Goal: Task Accomplishment & Management: Manage account settings

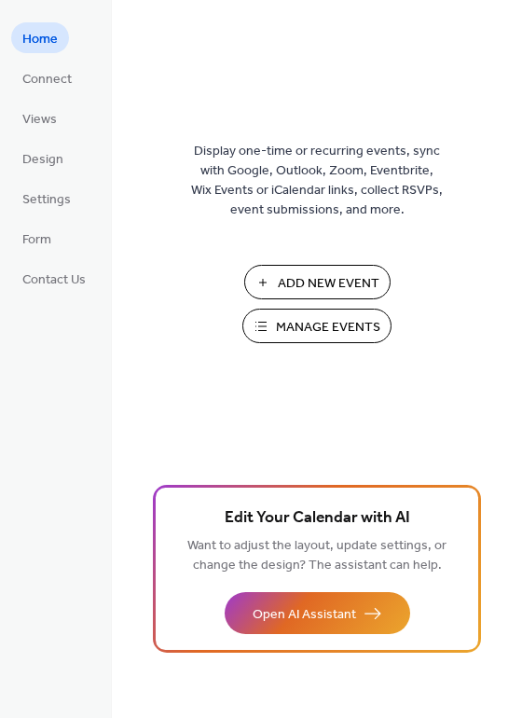
click at [326, 335] on span "Manage Events" at bounding box center [328, 328] width 104 height 20
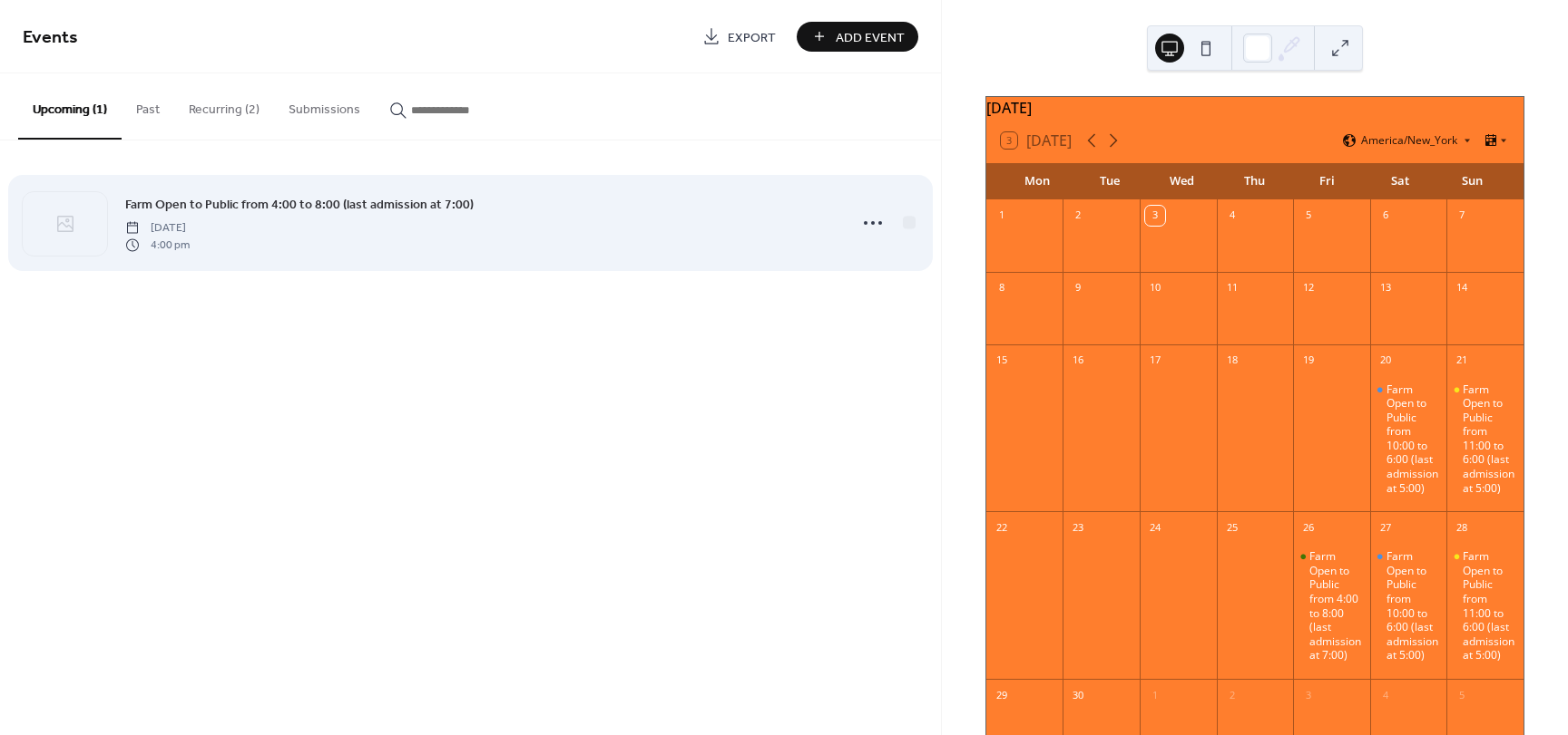
click at [317, 226] on div "Farm Open to Public from 4:00 to 8:00 (last admission at 7:00) Friday, Septembe…" at bounding box center [481, 224] width 710 height 58
click at [870, 220] on icon at bounding box center [873, 224] width 29 height 29
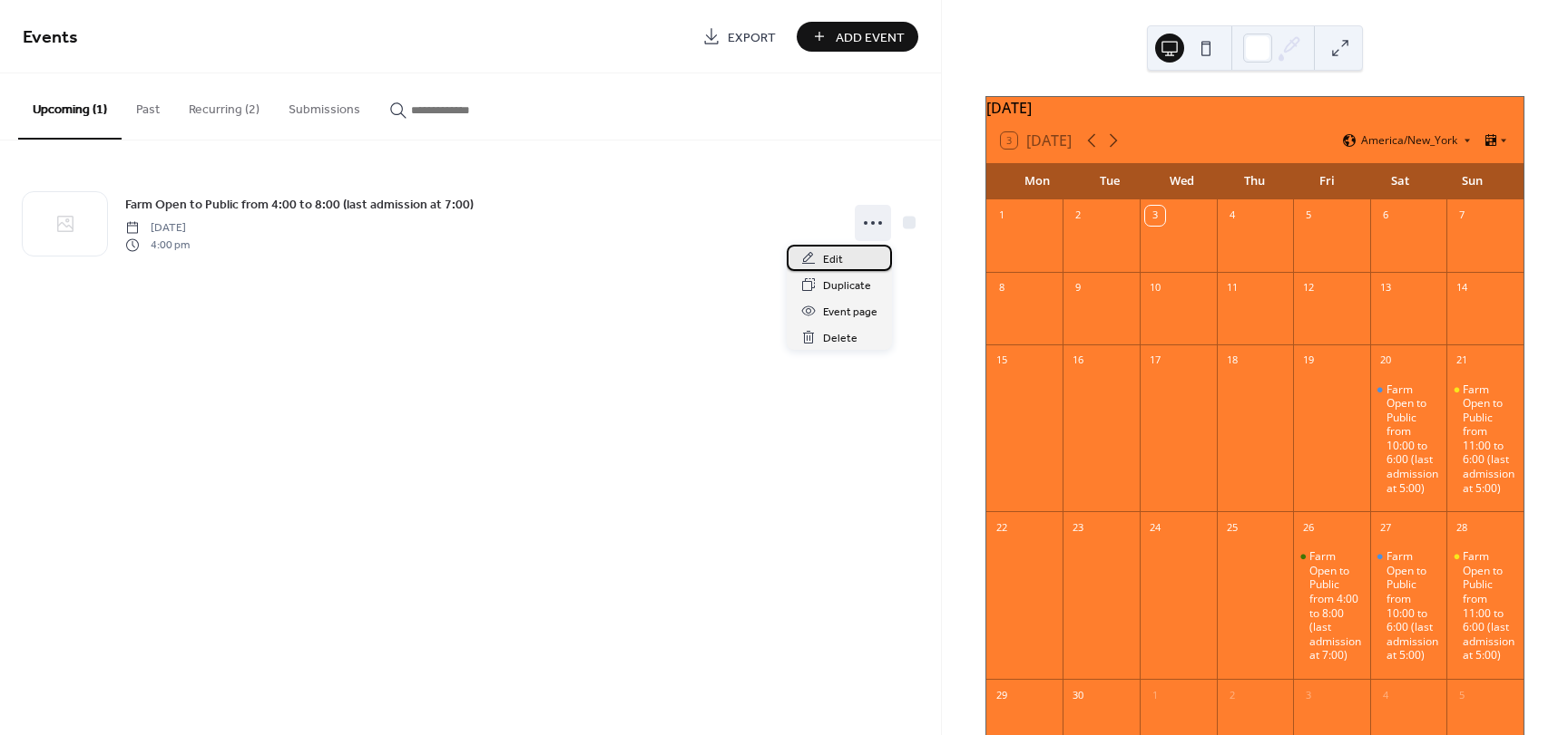
click at [850, 258] on div "Edit" at bounding box center [839, 258] width 105 height 26
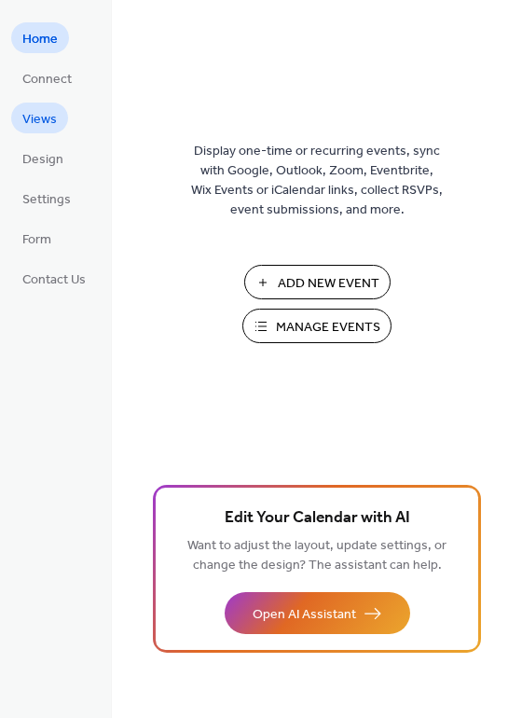
click at [40, 122] on span "Views" at bounding box center [39, 120] width 35 height 20
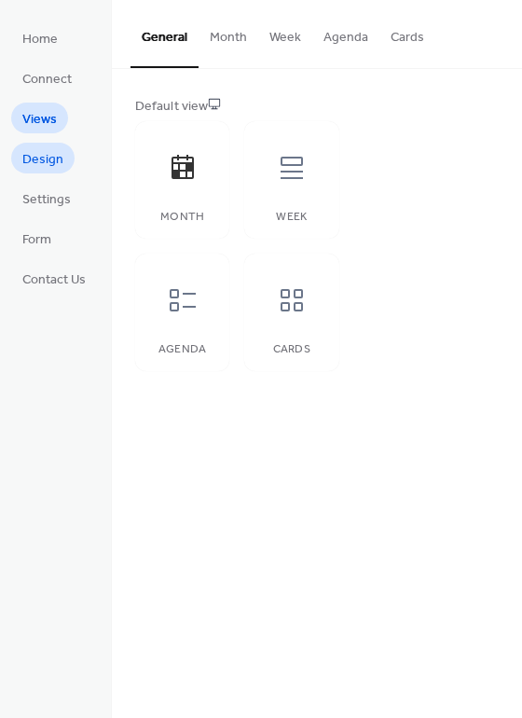
click at [40, 164] on span "Design" at bounding box center [42, 160] width 41 height 20
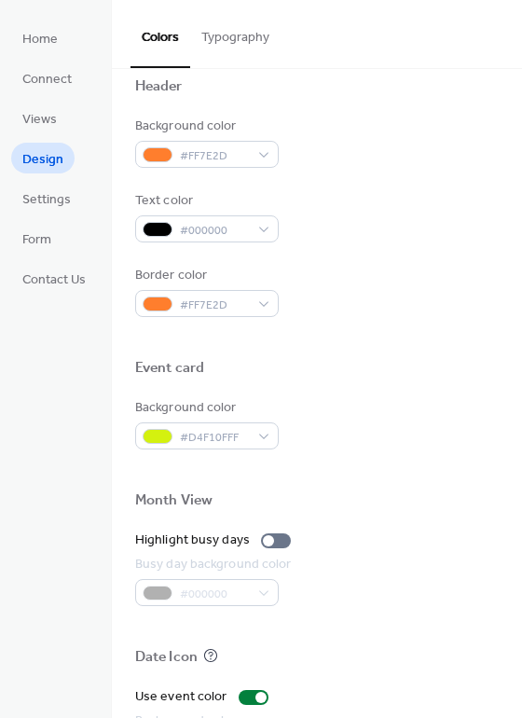
scroll to position [653, 0]
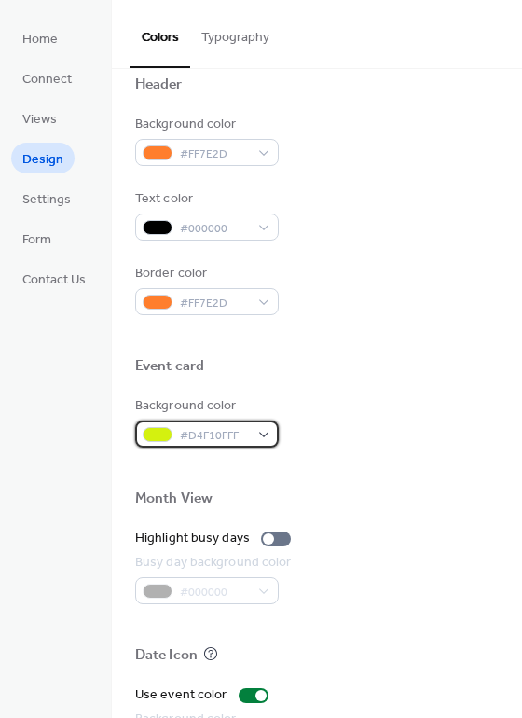
click at [270, 435] on div "#D4F10FFF" at bounding box center [207, 434] width 144 height 27
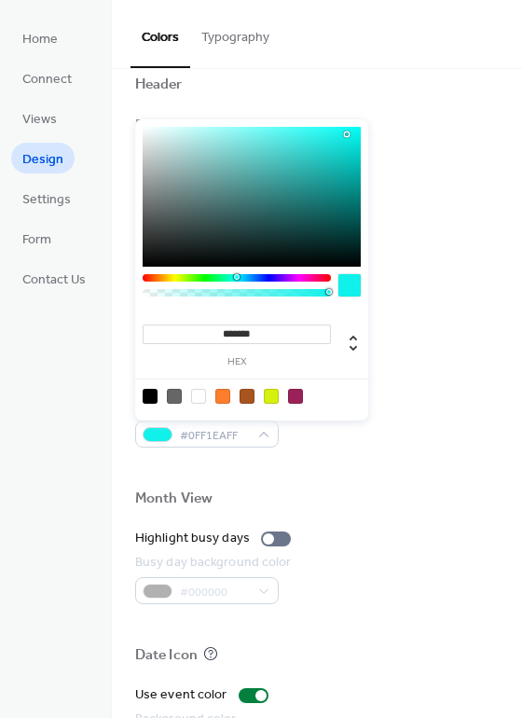
click at [236, 278] on div at bounding box center [237, 277] width 188 height 7
type input "**"
type input "**********"
drag, startPoint x: 328, startPoint y: 293, endPoint x: 277, endPoint y: 296, distance: 51.4
click at [277, 296] on div at bounding box center [237, 292] width 183 height 7
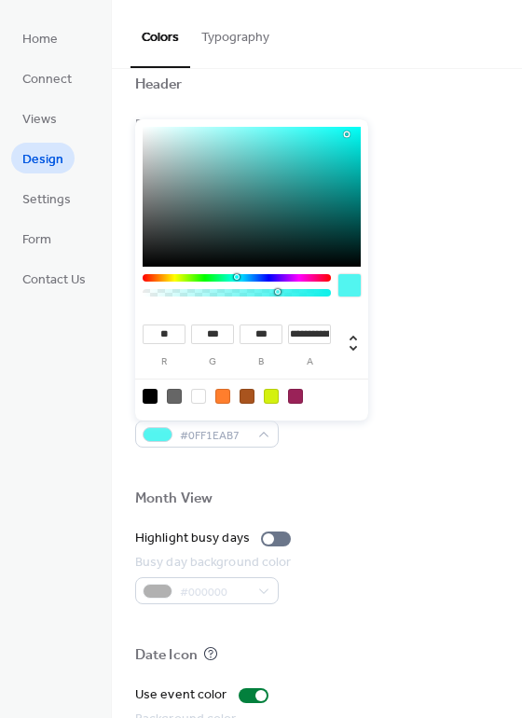
type input "***"
type input "**"
click at [178, 279] on div at bounding box center [237, 277] width 188 height 7
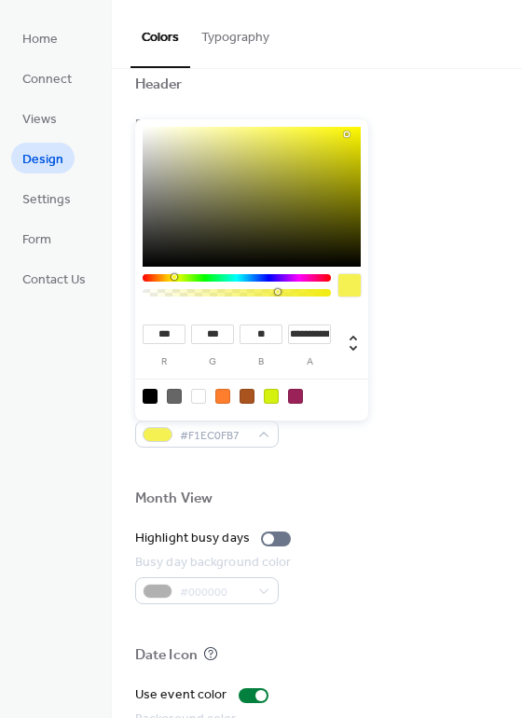
type input "***"
click at [173, 280] on div at bounding box center [237, 277] width 188 height 7
click at [202, 400] on div at bounding box center [198, 396] width 15 height 15
type input "***"
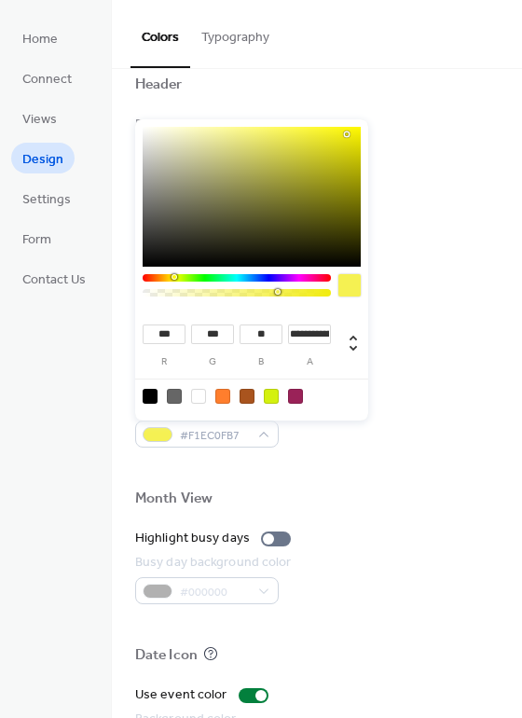
type input "***"
type input "*"
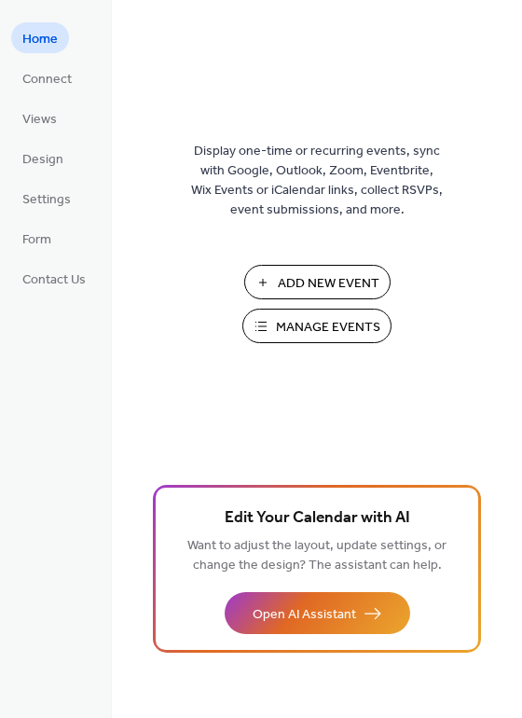
click at [375, 327] on span "Manage Events" at bounding box center [328, 328] width 104 height 20
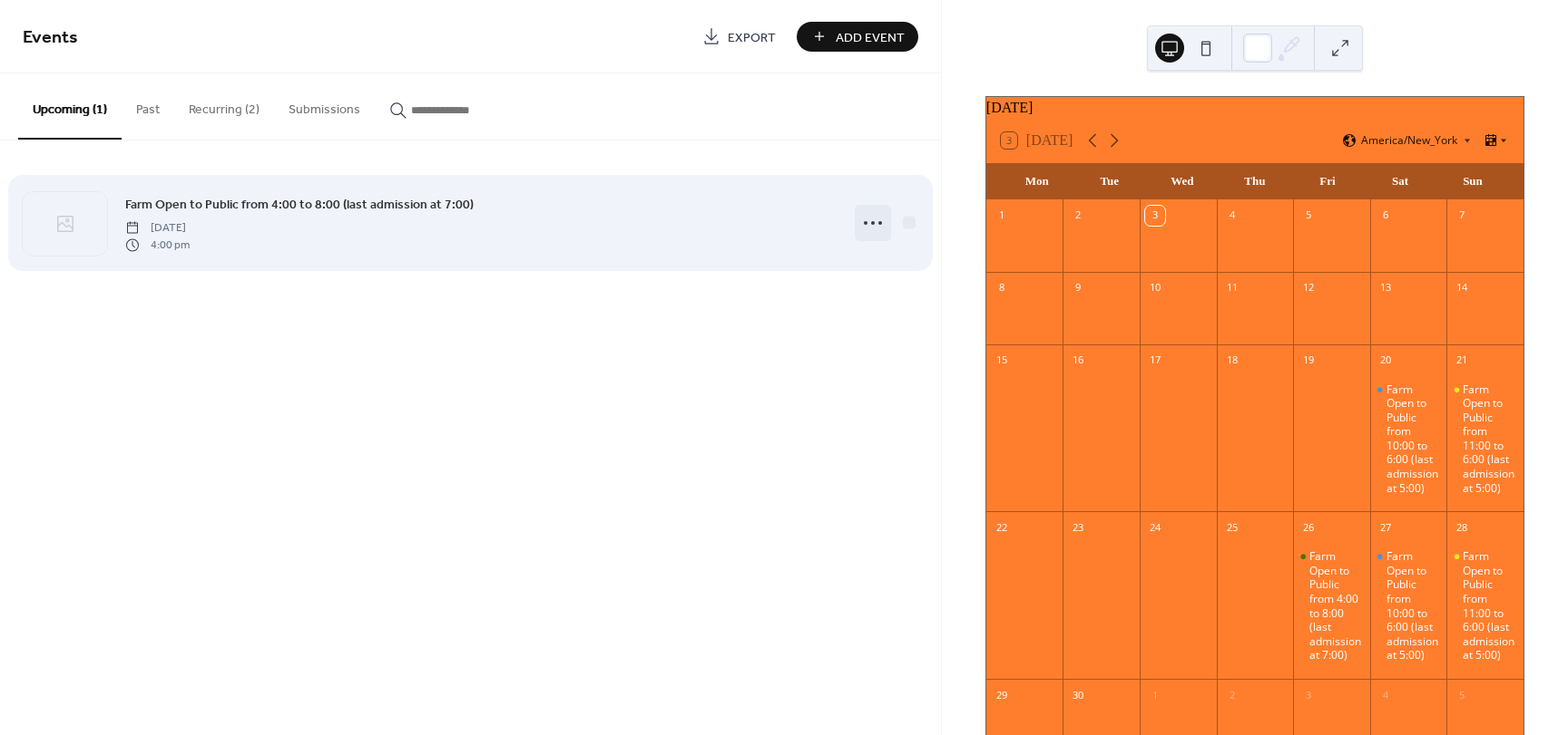
click at [866, 224] on circle at bounding box center [866, 224] width 4 height 4
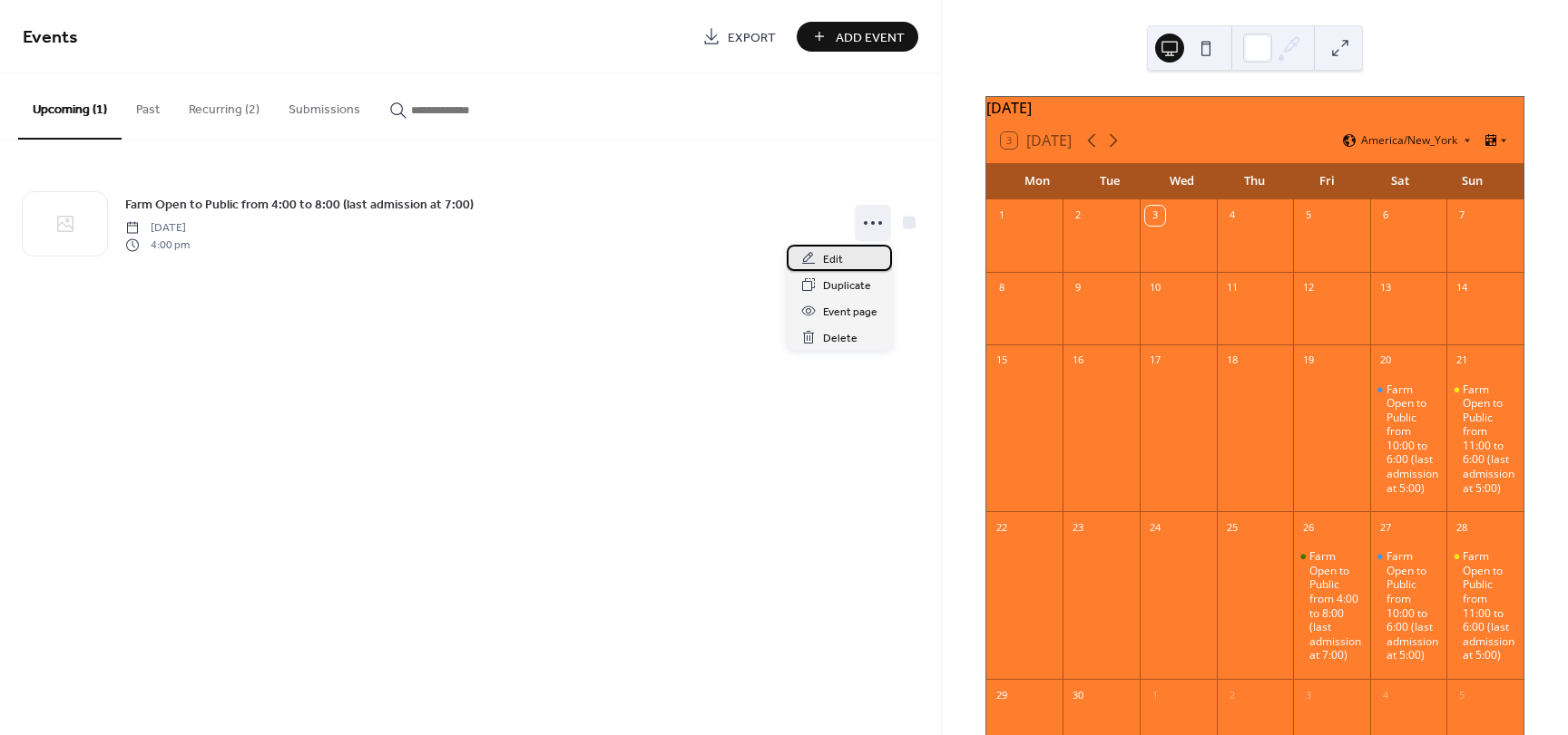
click at [842, 263] on div "Edit" at bounding box center [839, 258] width 105 height 26
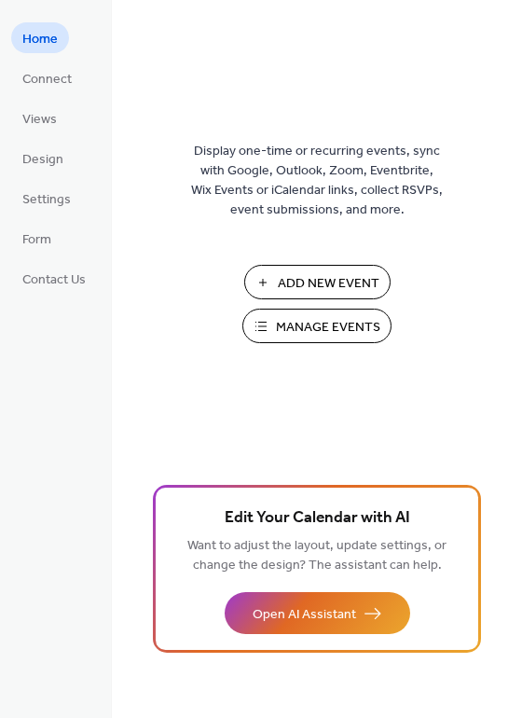
click at [299, 331] on span "Manage Events" at bounding box center [328, 328] width 104 height 20
click at [47, 110] on span "Views" at bounding box center [39, 120] width 35 height 20
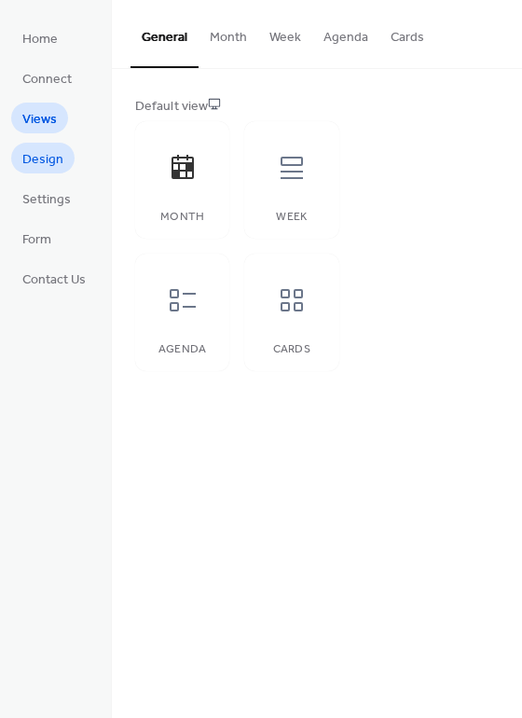
click at [36, 156] on span "Design" at bounding box center [42, 160] width 41 height 20
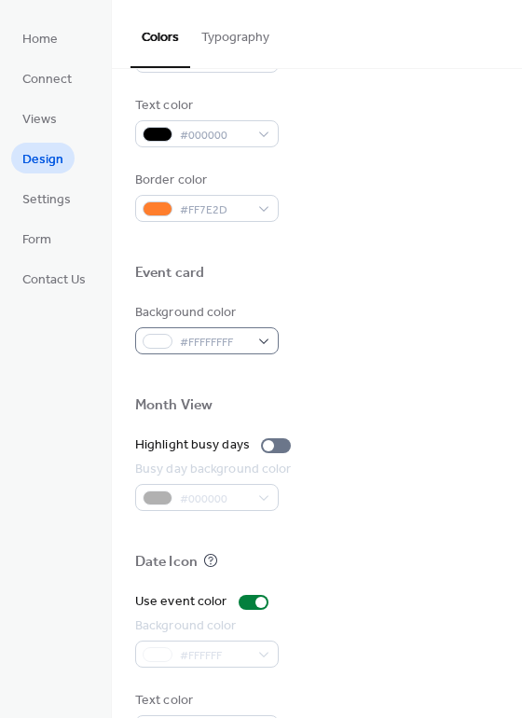
scroll to position [798, 0]
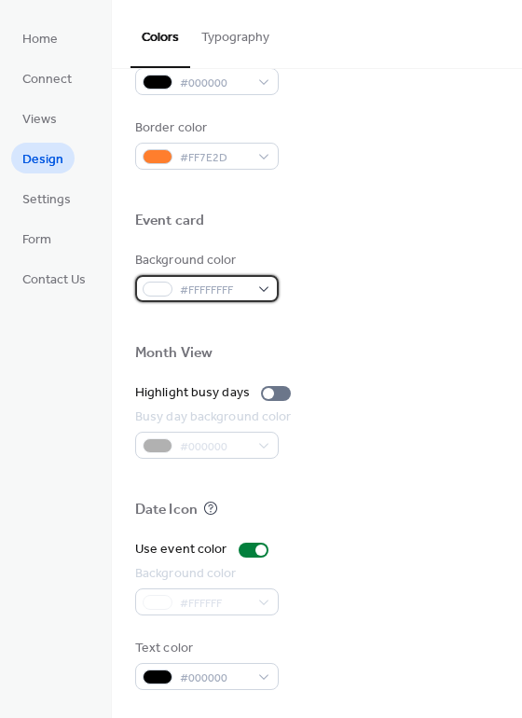
click at [273, 286] on div "#FFFFFFFF" at bounding box center [207, 288] width 144 height 27
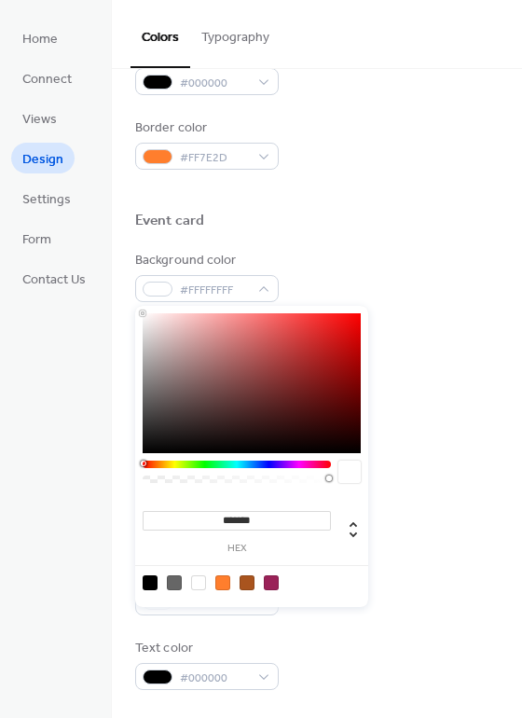
click at [194, 583] on div at bounding box center [198, 583] width 15 height 15
click at [347, 473] on div at bounding box center [350, 472] width 22 height 22
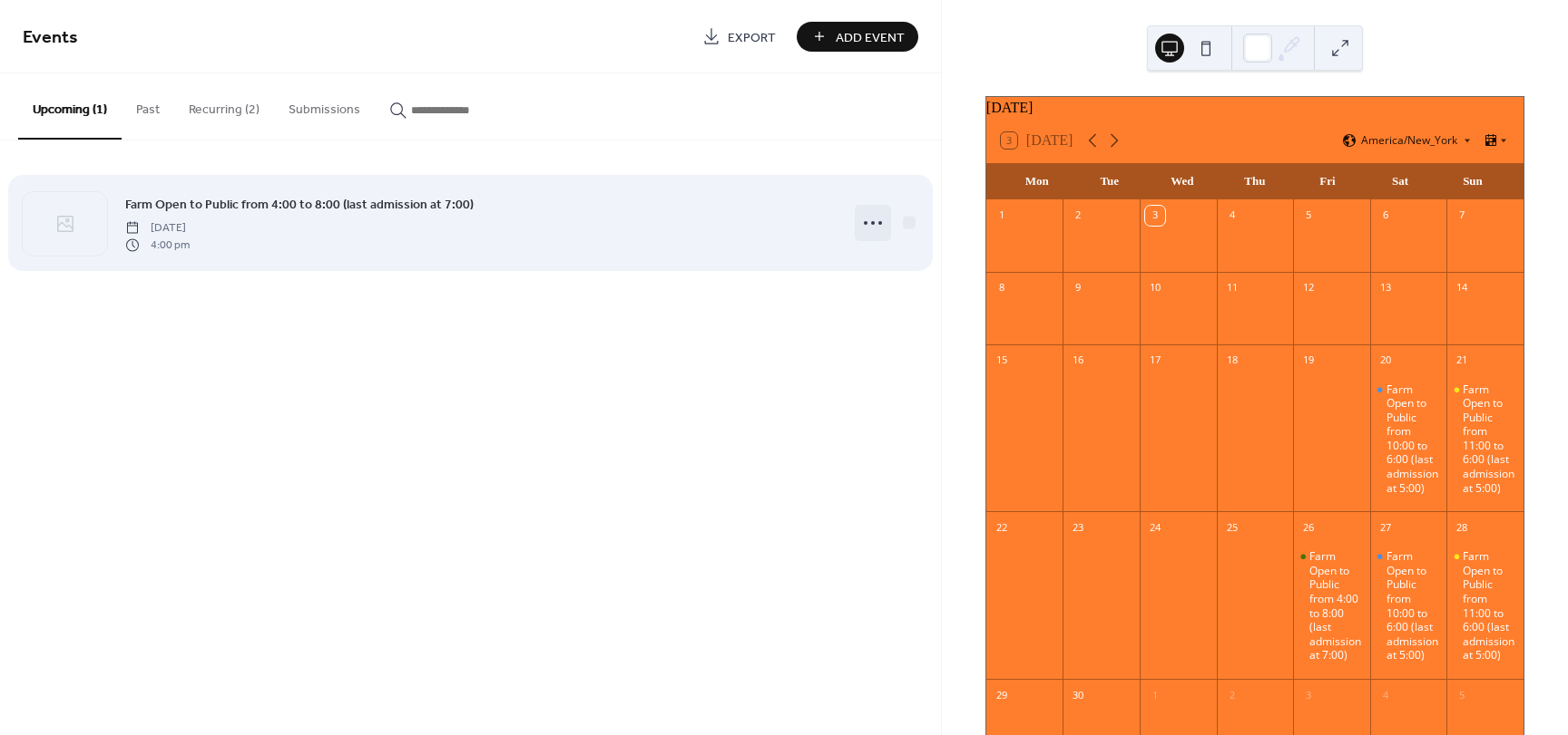
click at [873, 226] on icon at bounding box center [873, 224] width 29 height 29
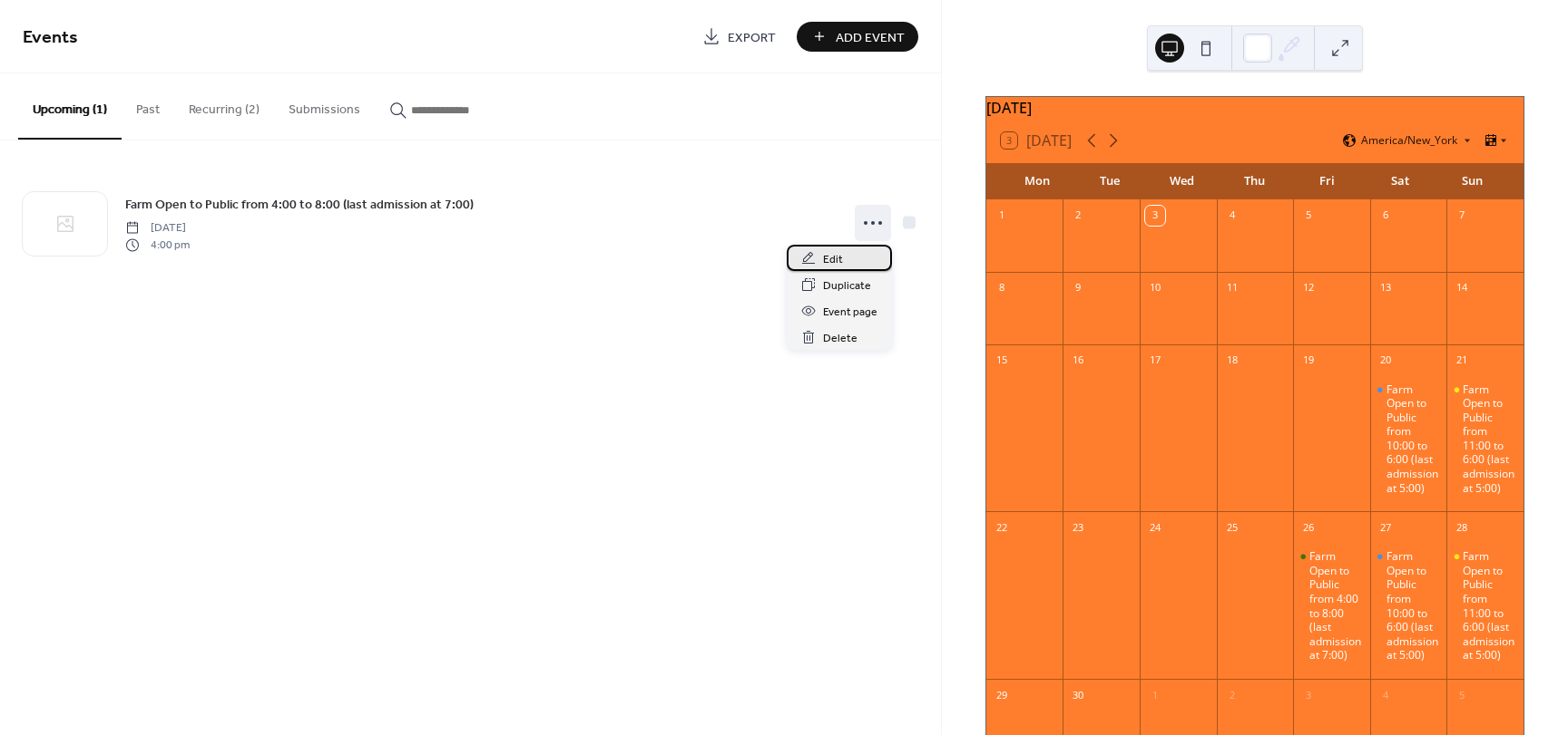
click at [843, 262] on div "Edit" at bounding box center [839, 258] width 105 height 26
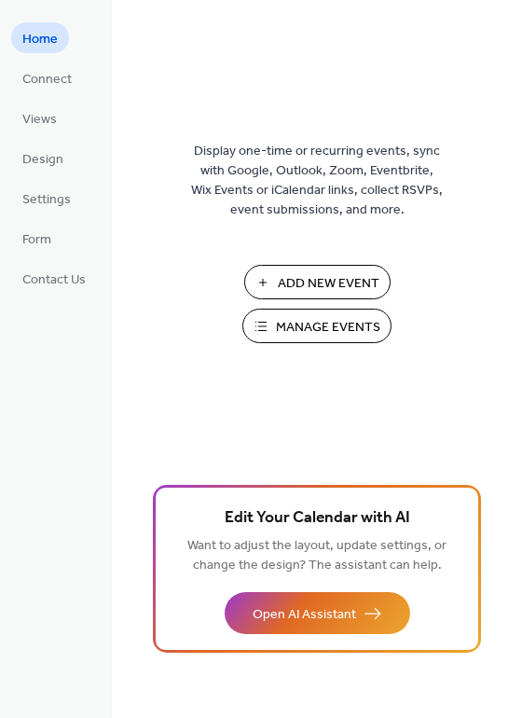
click at [288, 336] on span "Manage Events" at bounding box center [328, 328] width 104 height 20
click at [342, 326] on span "Manage Events" at bounding box center [328, 328] width 104 height 20
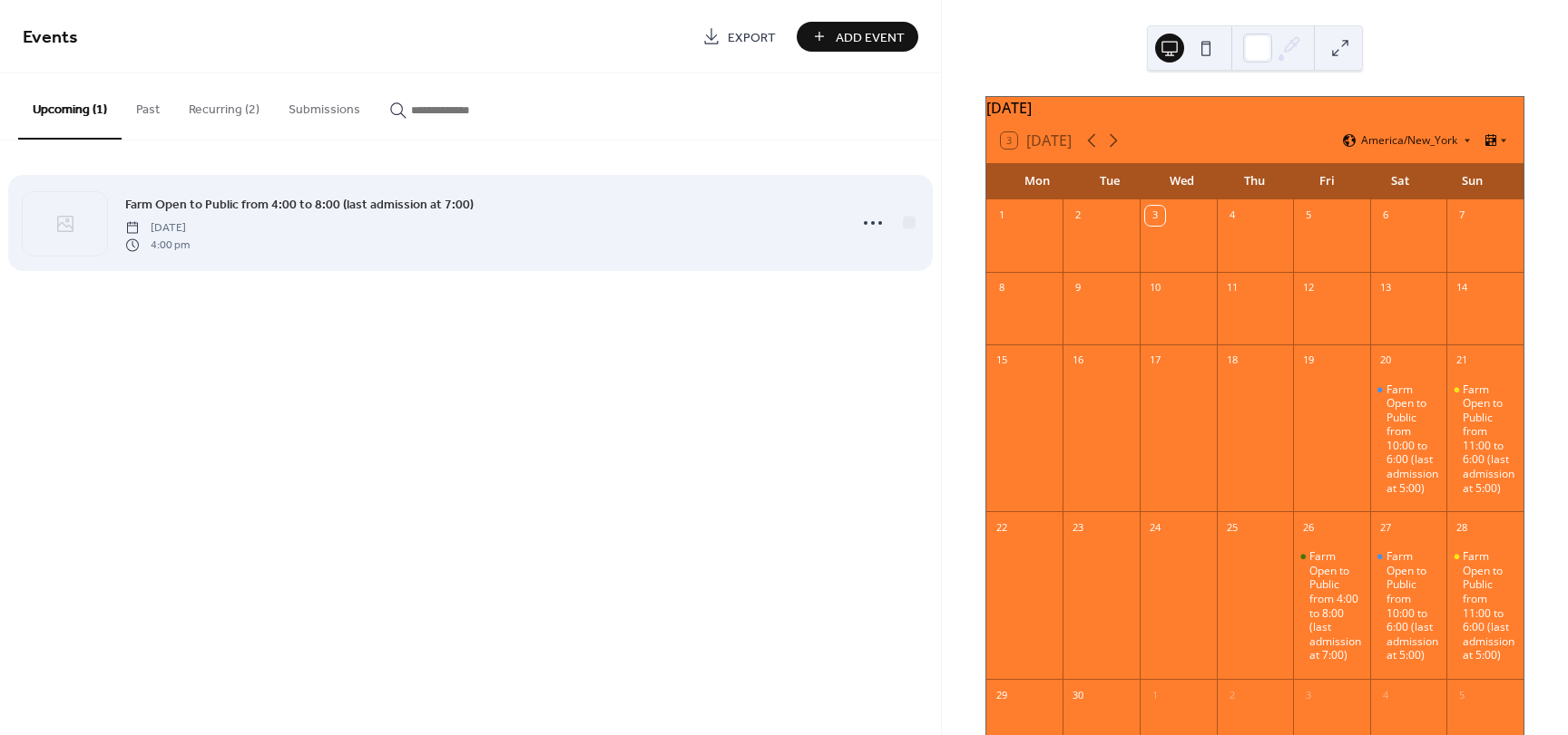
click at [341, 226] on div "Farm Open to Public from 4:00 to 8:00 (last admission at 7:00) [DATE] 4:00 pm" at bounding box center [481, 224] width 710 height 58
click at [873, 222] on icon at bounding box center [873, 224] width 29 height 29
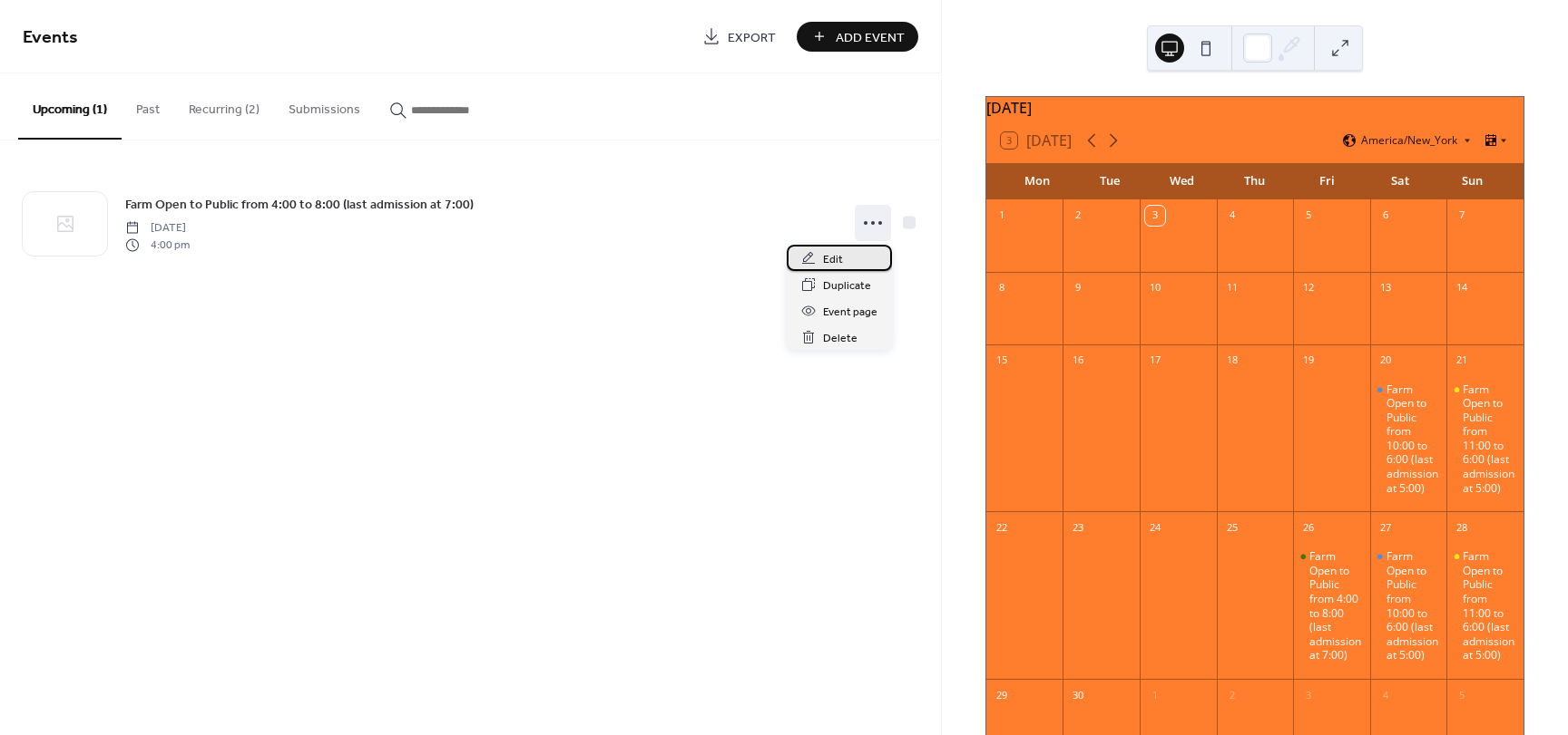
click at [838, 262] on span "Edit" at bounding box center [833, 260] width 20 height 19
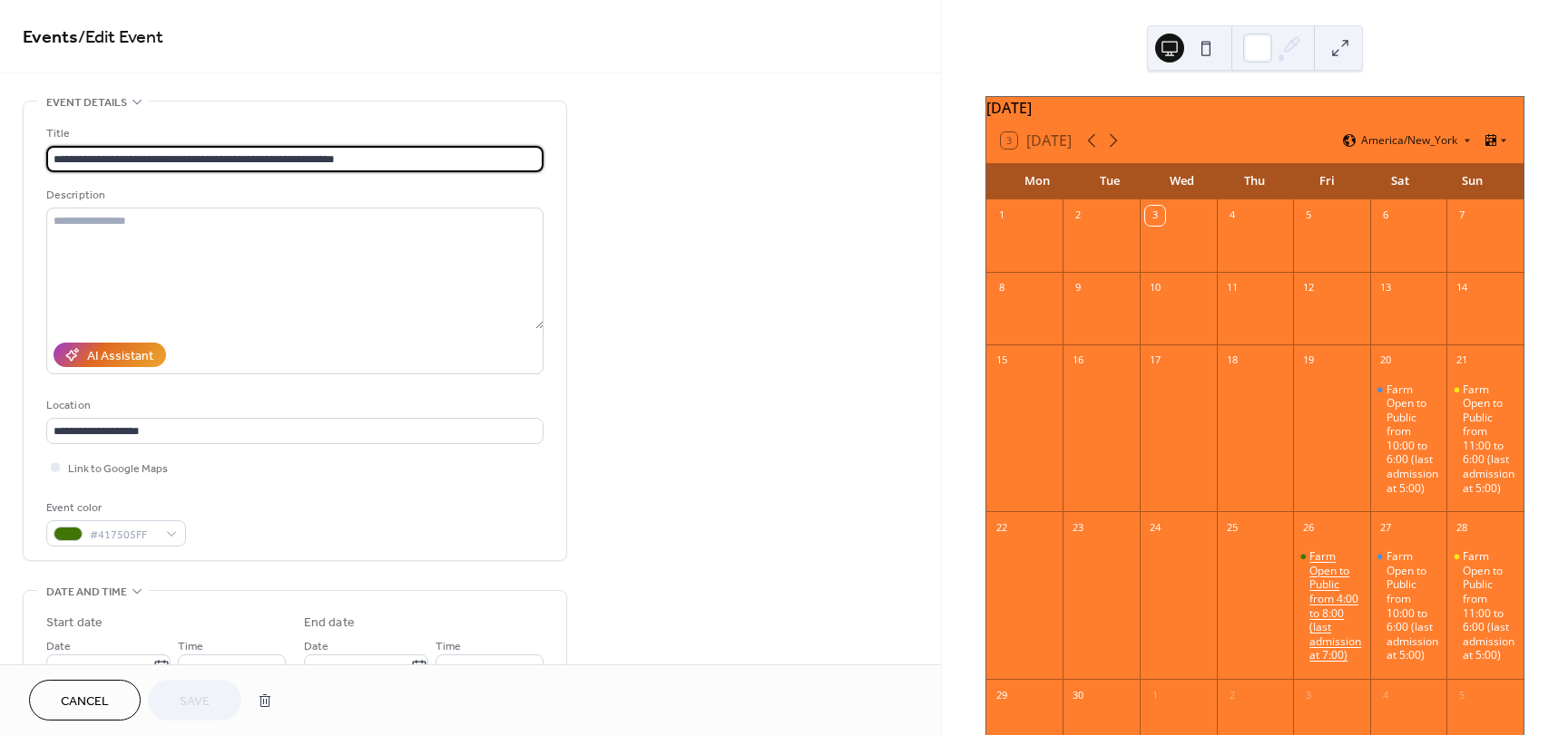
click at [1327, 604] on div "Farm Open to Public from 4:00 to 8:00 (last admission at 7:00)" at bounding box center [1336, 606] width 53 height 114
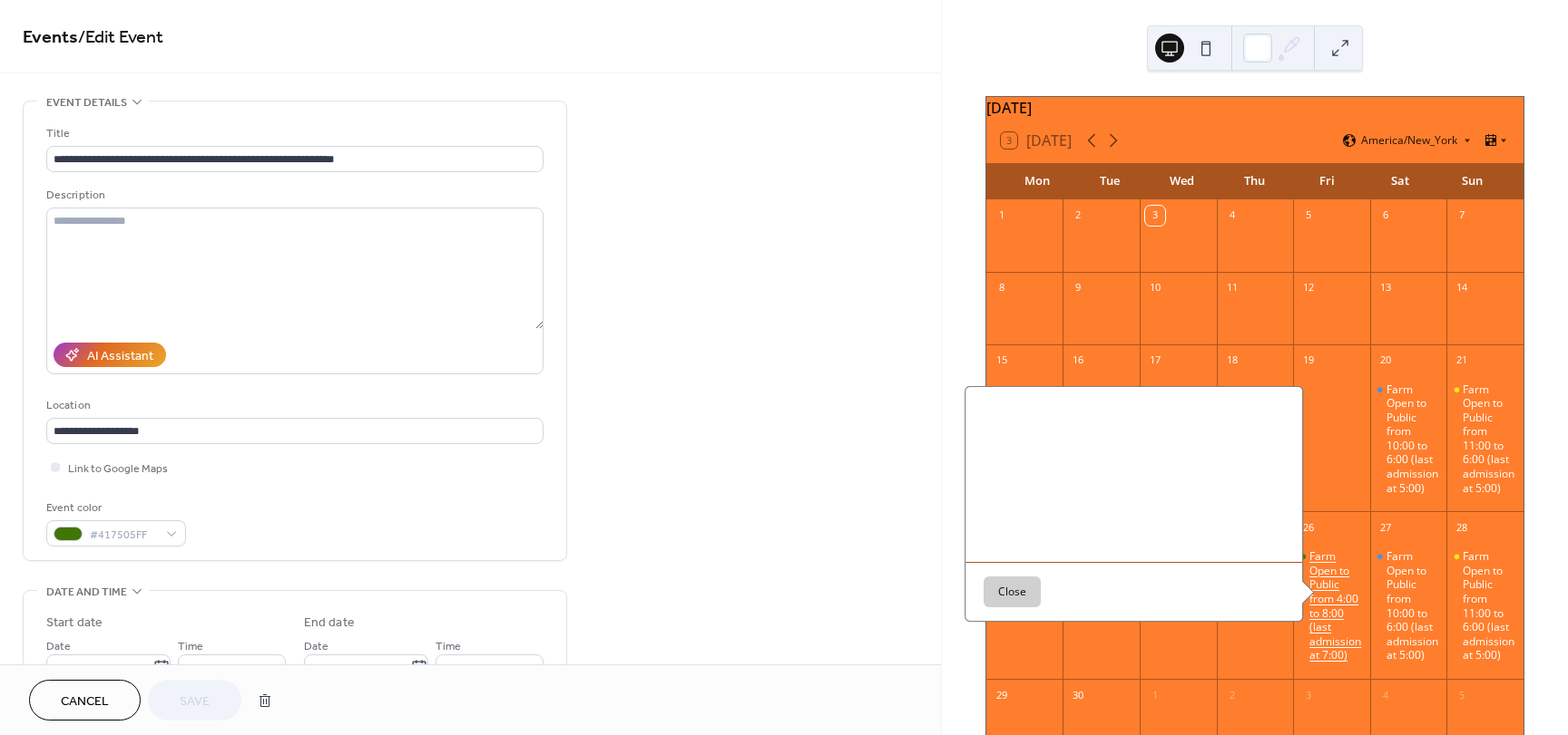
click at [1322, 613] on div "Farm Open to Public from 4:00 to 8:00 (last admission at 7:00)" at bounding box center [1336, 606] width 53 height 114
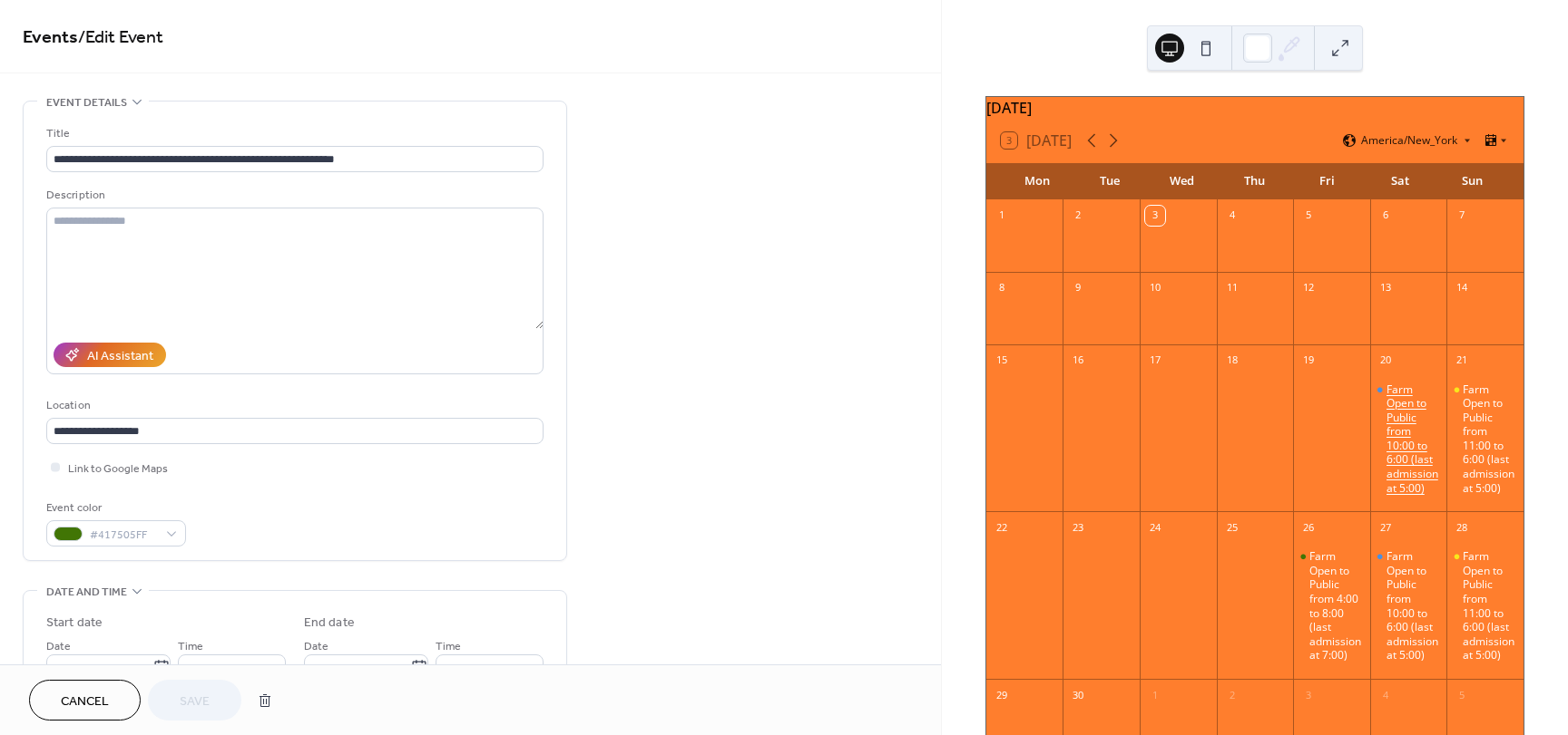
click at [1387, 443] on div "Farm Open to Public from 10:00 to 6:00 (last admission at 5:00)" at bounding box center [1412, 439] width 53 height 114
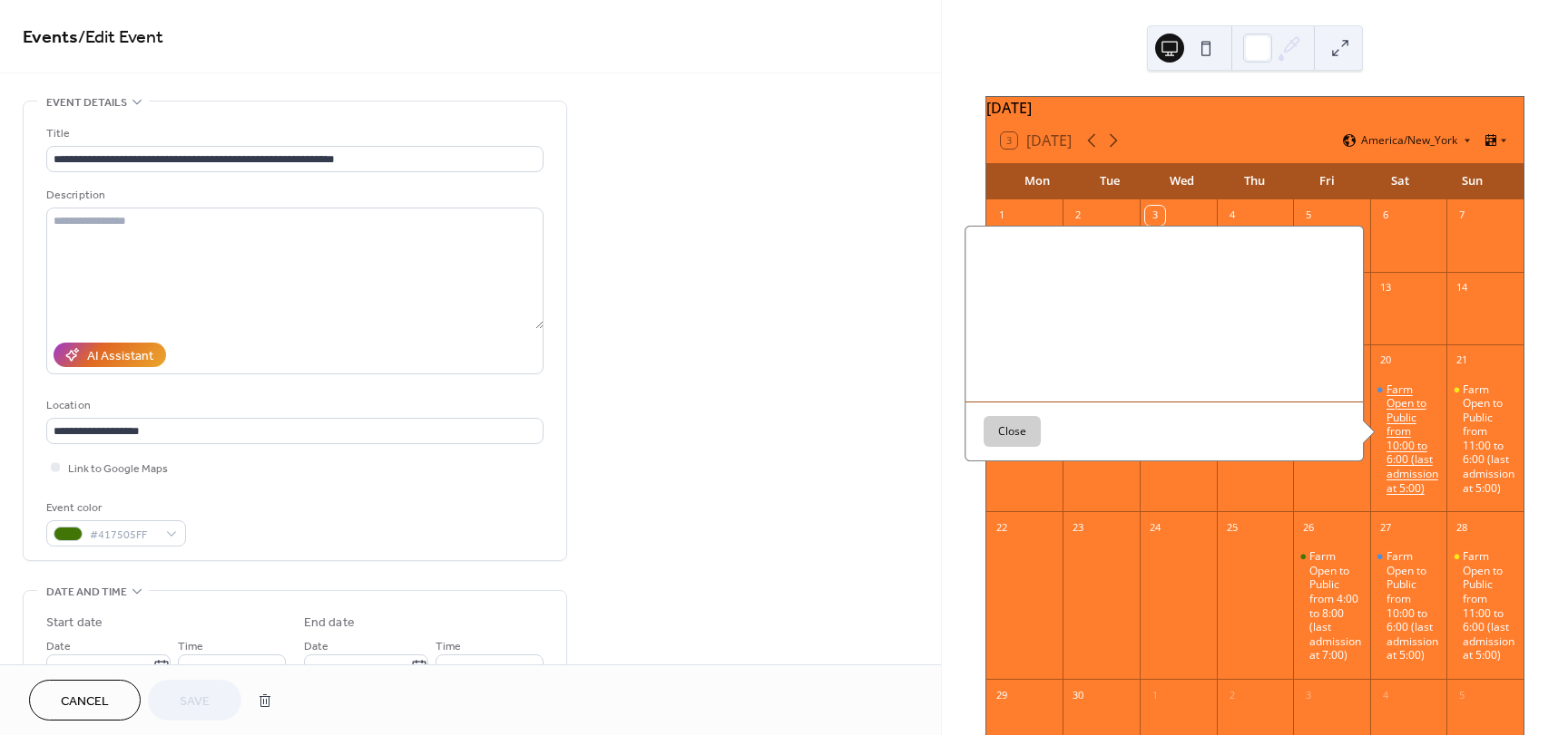
click at [1386, 443] on div "Farm Open to Public from 10:00 to 6:00 (last admission at 5:00)" at bounding box center [1412, 439] width 53 height 114
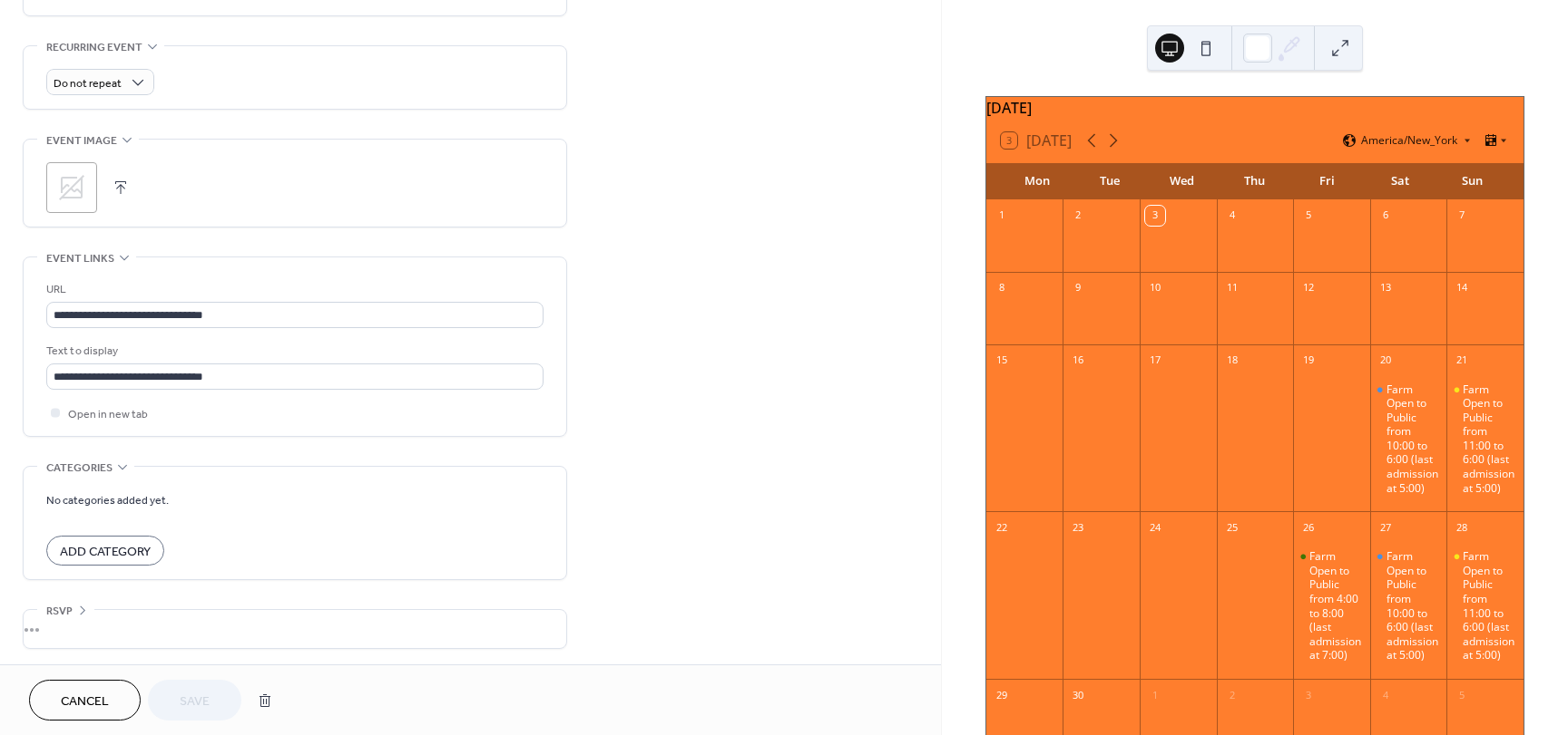
scroll to position [761, 0]
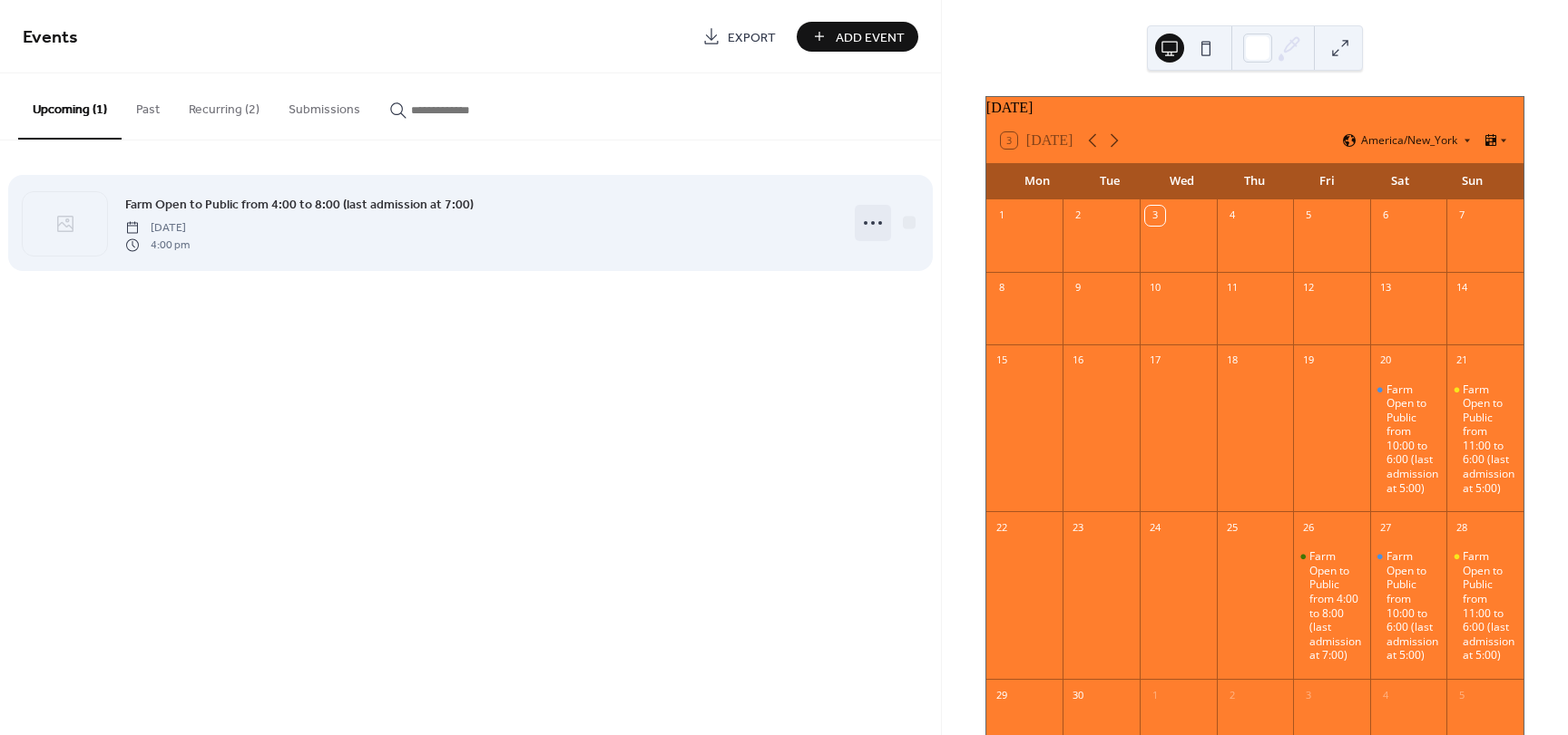
click at [879, 223] on circle at bounding box center [880, 224] width 4 height 4
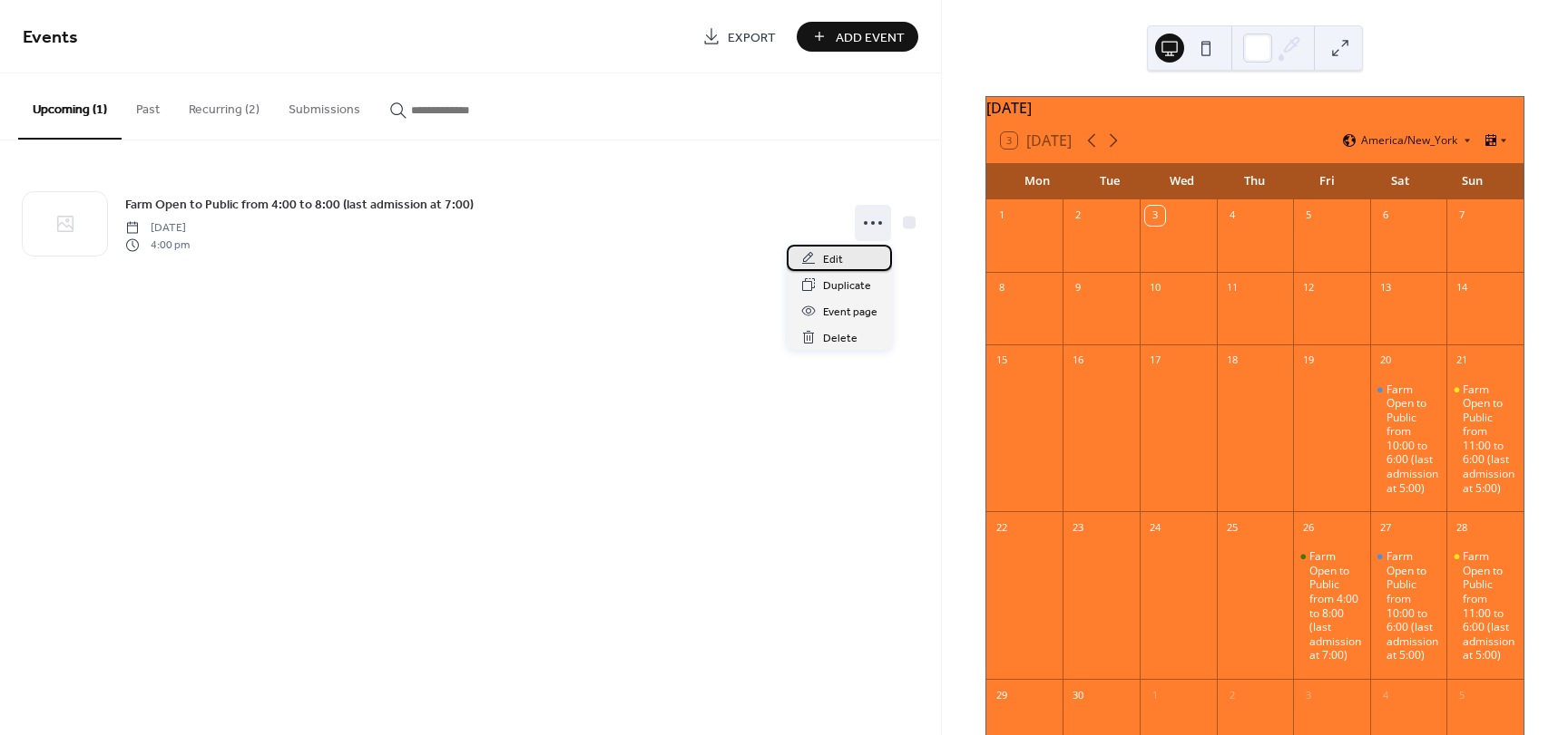
click at [860, 260] on div "Edit" at bounding box center [839, 258] width 105 height 26
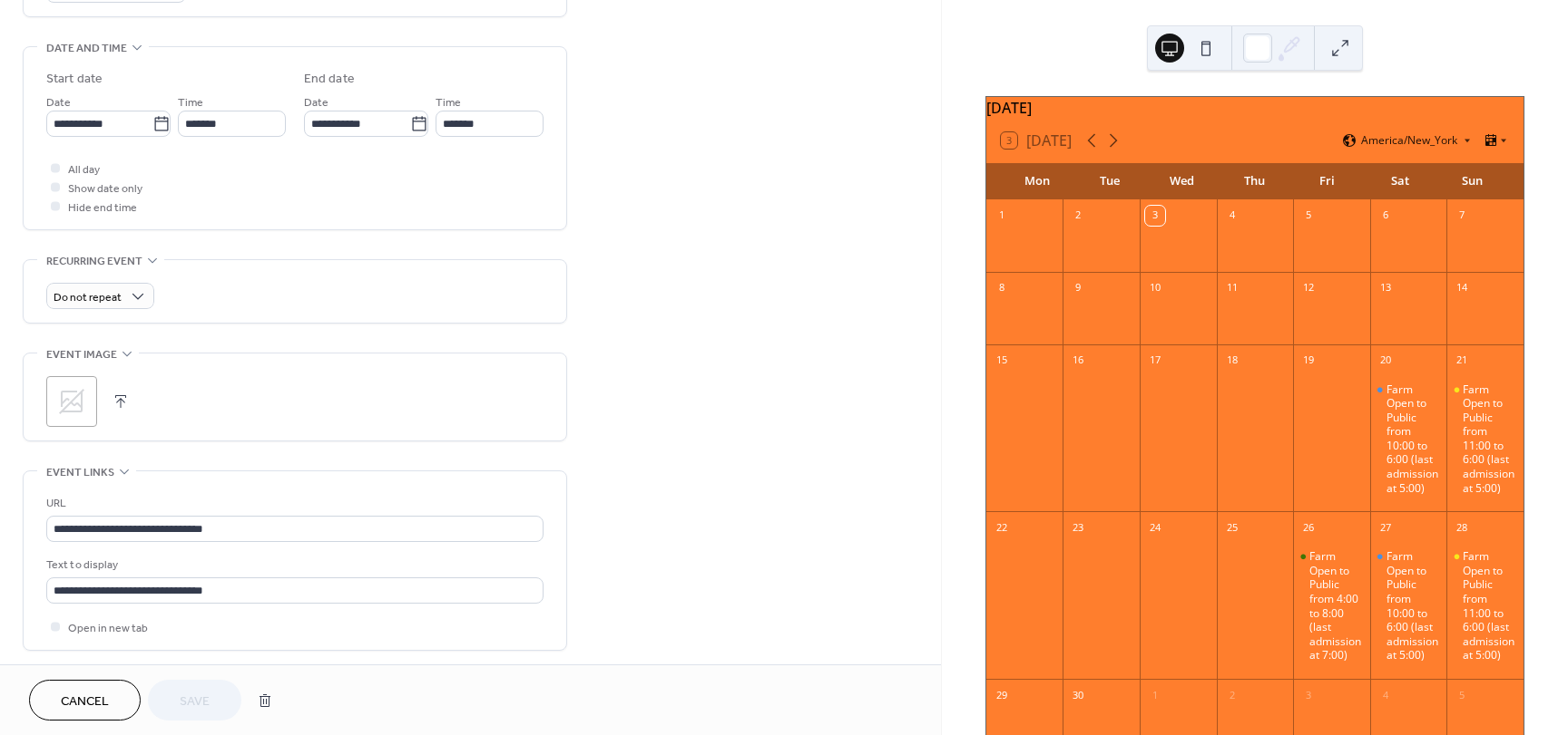
scroll to position [761, 0]
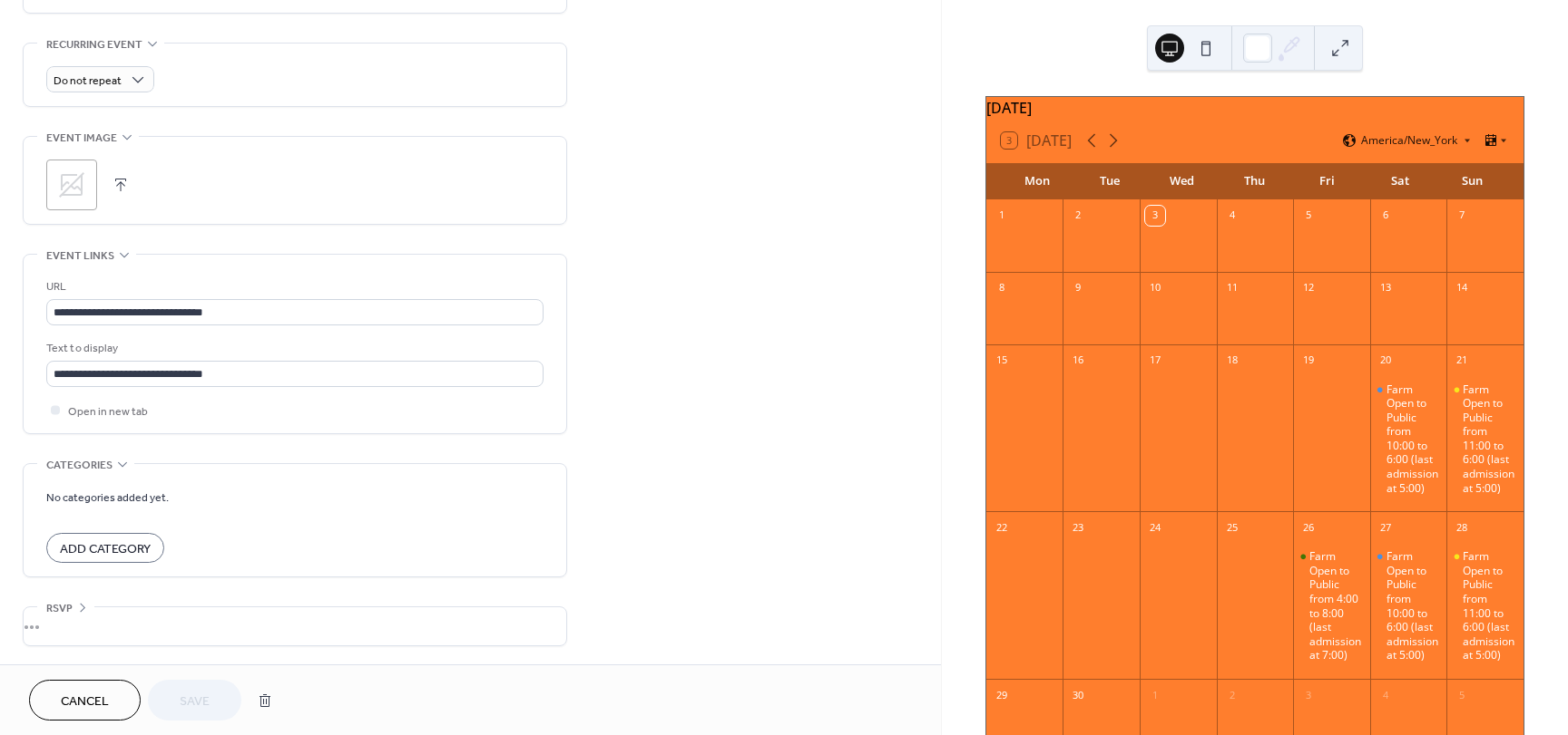
click at [746, 293] on div "**********" at bounding box center [470, 2] width 941 height 1325
click at [75, 693] on span "Cancel" at bounding box center [84, 703] width 48 height 19
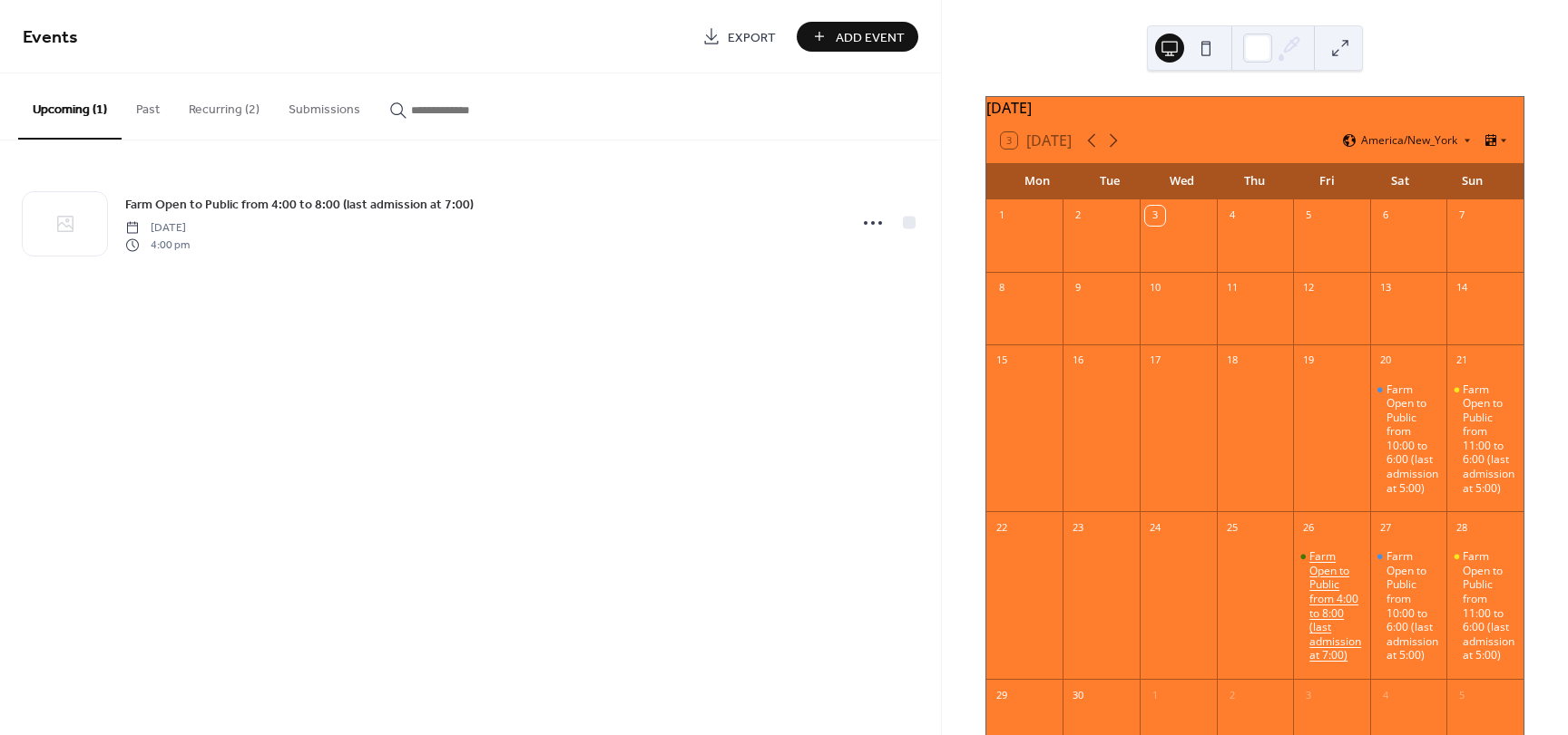
click at [1319, 607] on div "Farm Open to Public from 4:00 to 8:00 (last admission at 7:00)" at bounding box center [1336, 606] width 53 height 114
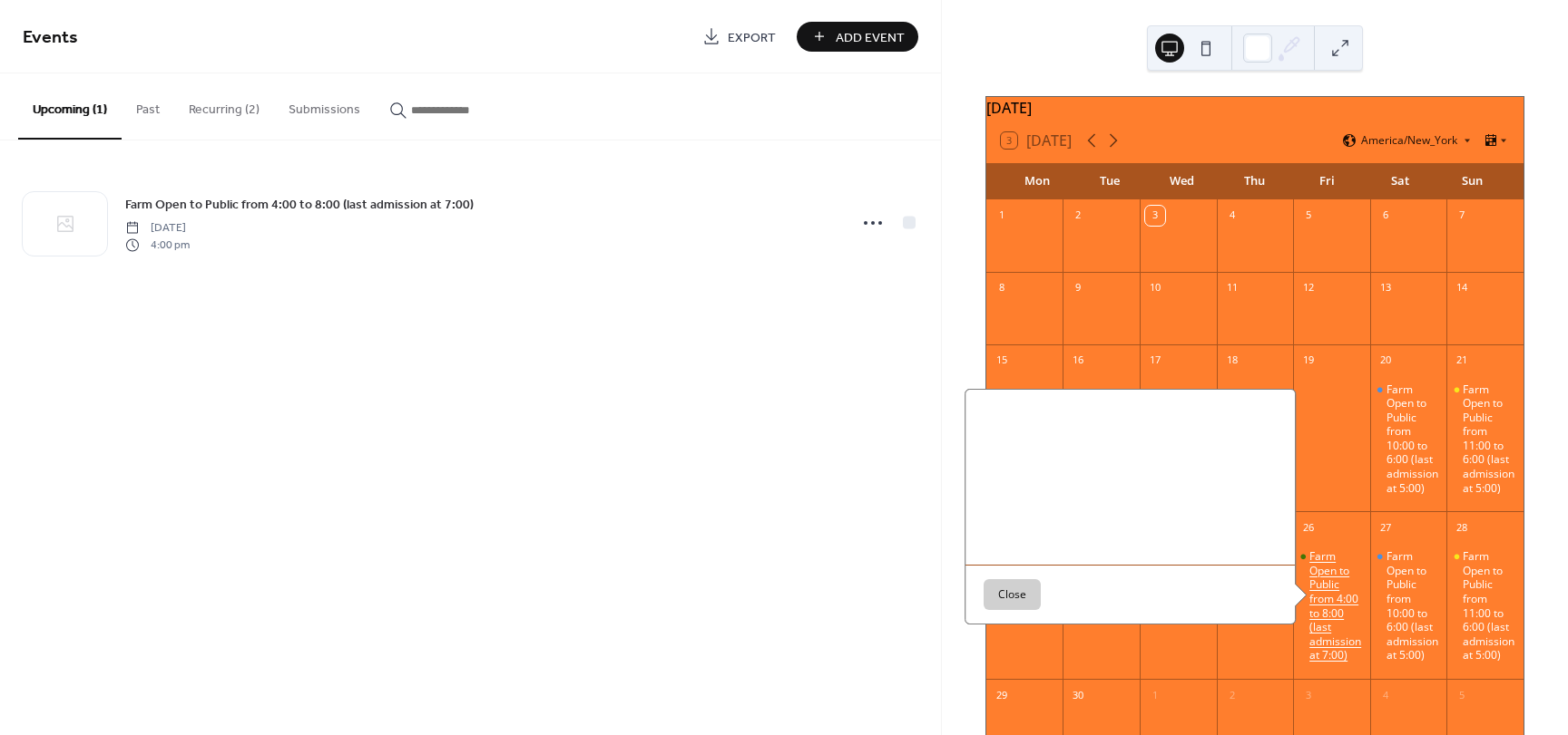
click at [1319, 607] on div "Farm Open to Public from 4:00 to 8:00 (last admission at 7:00)" at bounding box center [1336, 606] width 53 height 114
click at [1402, 601] on div "Farm Open to Public from 10:00 to 6:00 (last admission at 5:00)" at bounding box center [1412, 606] width 53 height 114
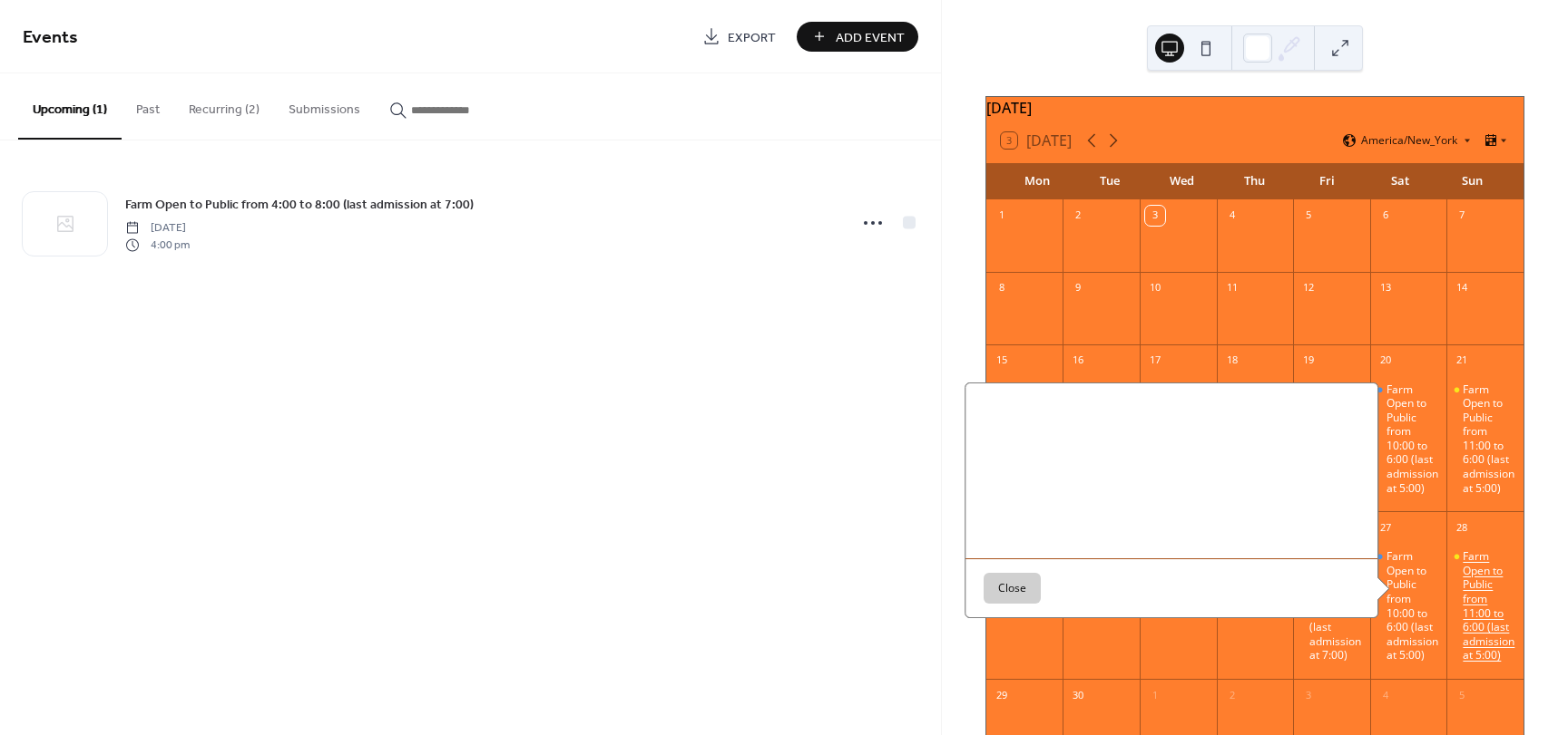
click at [1477, 601] on div "Farm Open to Public from 11:00 to 6:00 (last admission at 5:00)" at bounding box center [1489, 606] width 53 height 114
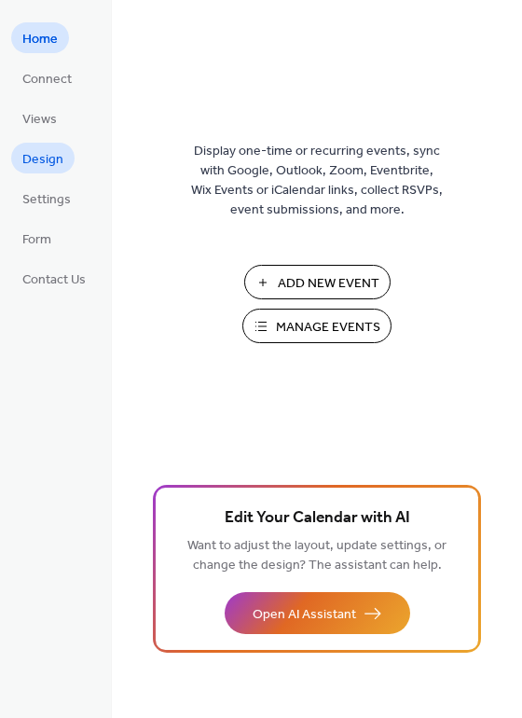
click at [51, 165] on span "Design" at bounding box center [42, 160] width 41 height 20
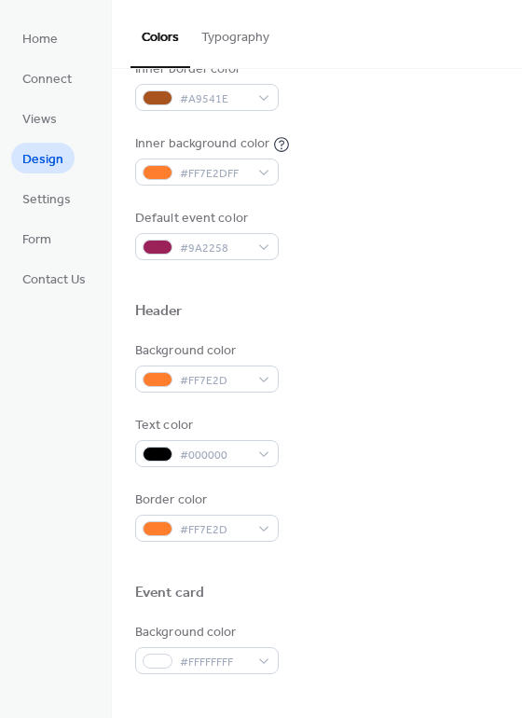
scroll to position [425, 0]
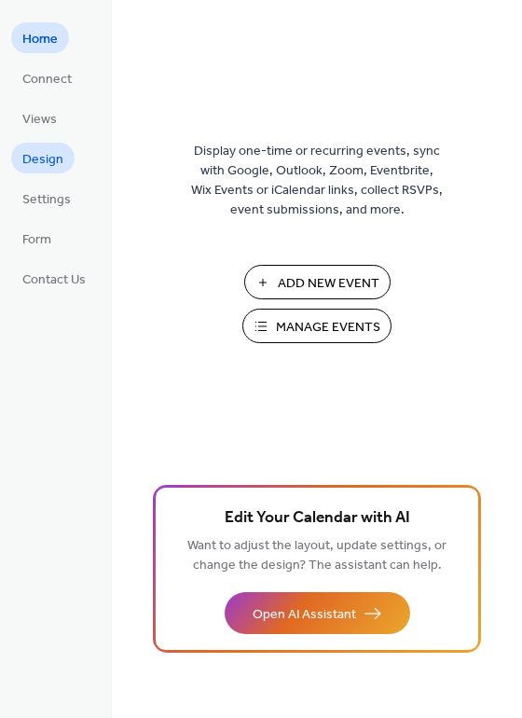
click at [36, 159] on span "Design" at bounding box center [42, 160] width 41 height 20
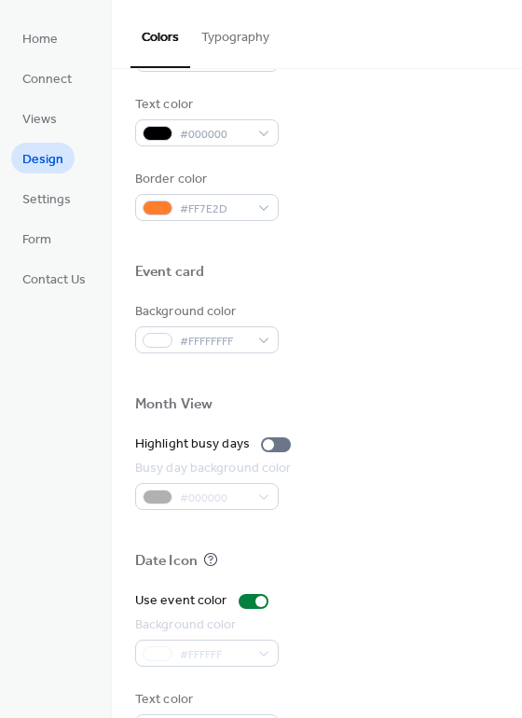
scroll to position [798, 0]
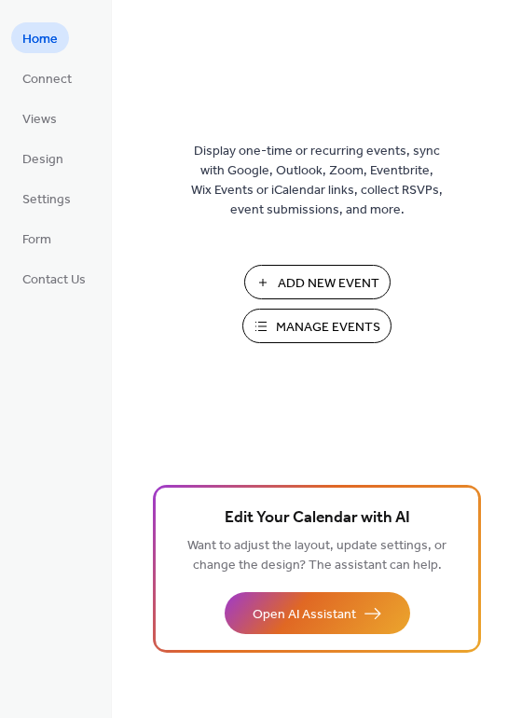
drag, startPoint x: 292, startPoint y: 318, endPoint x: 301, endPoint y: 323, distance: 10.4
click at [301, 323] on span "Manage Events" at bounding box center [328, 328] width 104 height 20
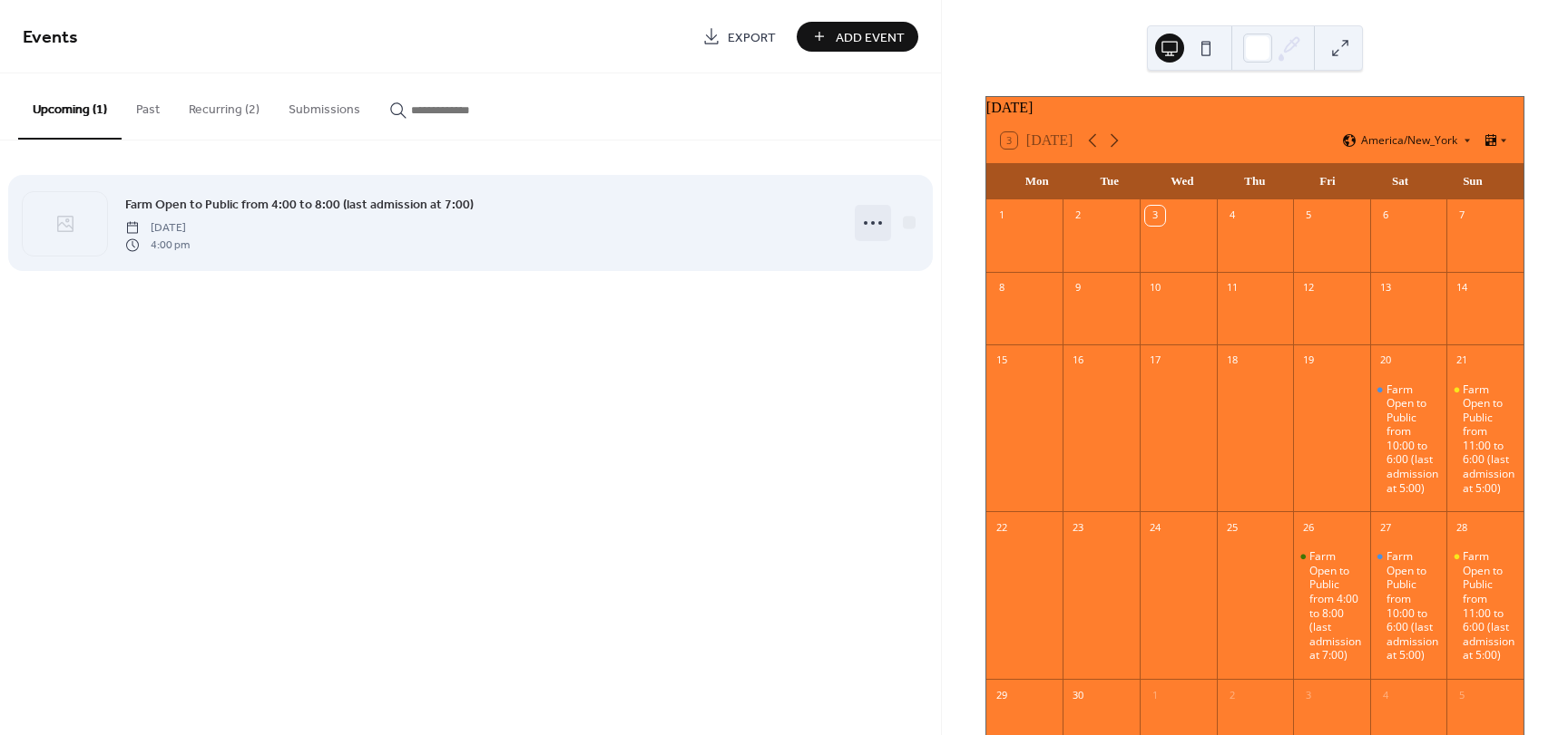
click at [866, 223] on circle at bounding box center [866, 224] width 4 height 4
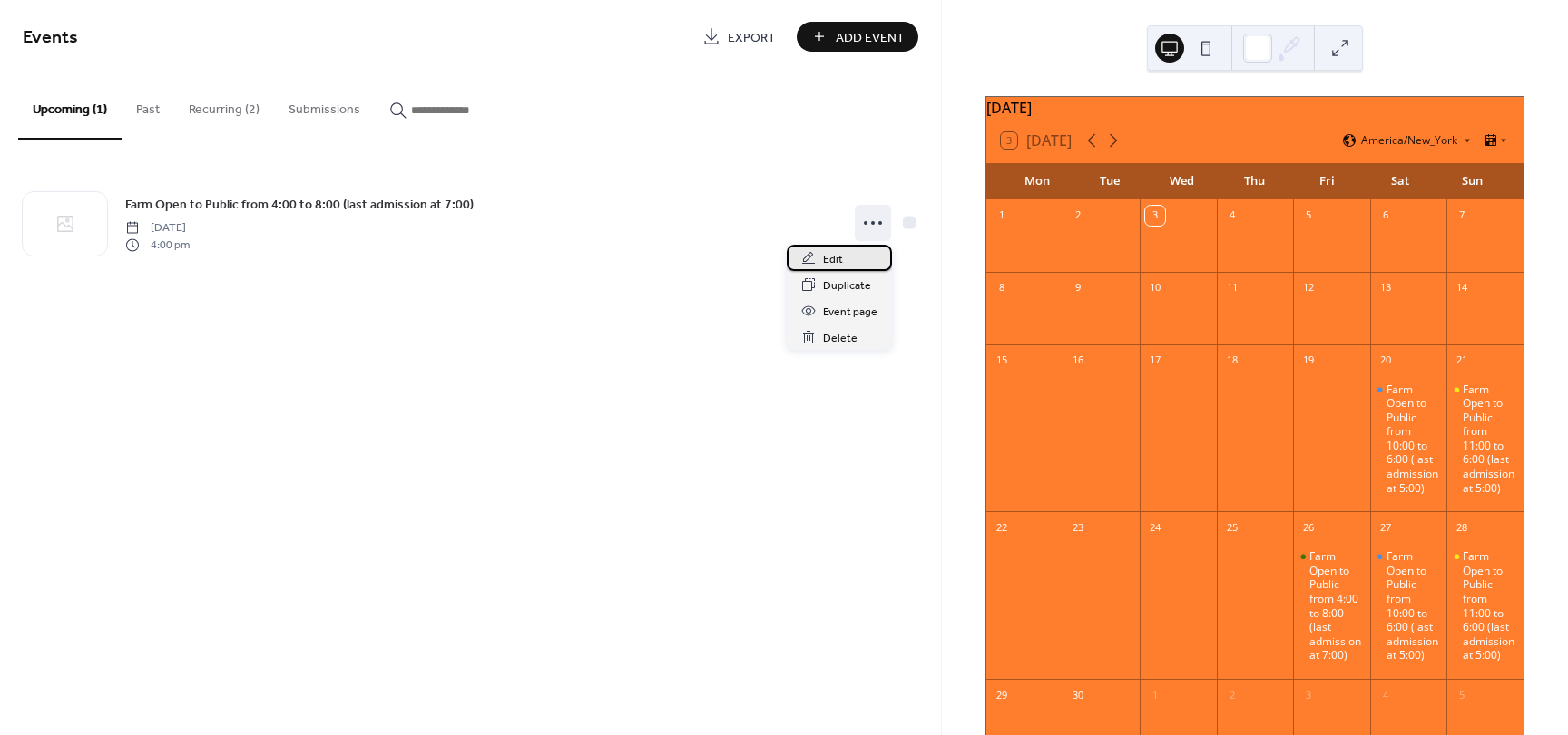
click at [831, 263] on span "Edit" at bounding box center [833, 260] width 20 height 19
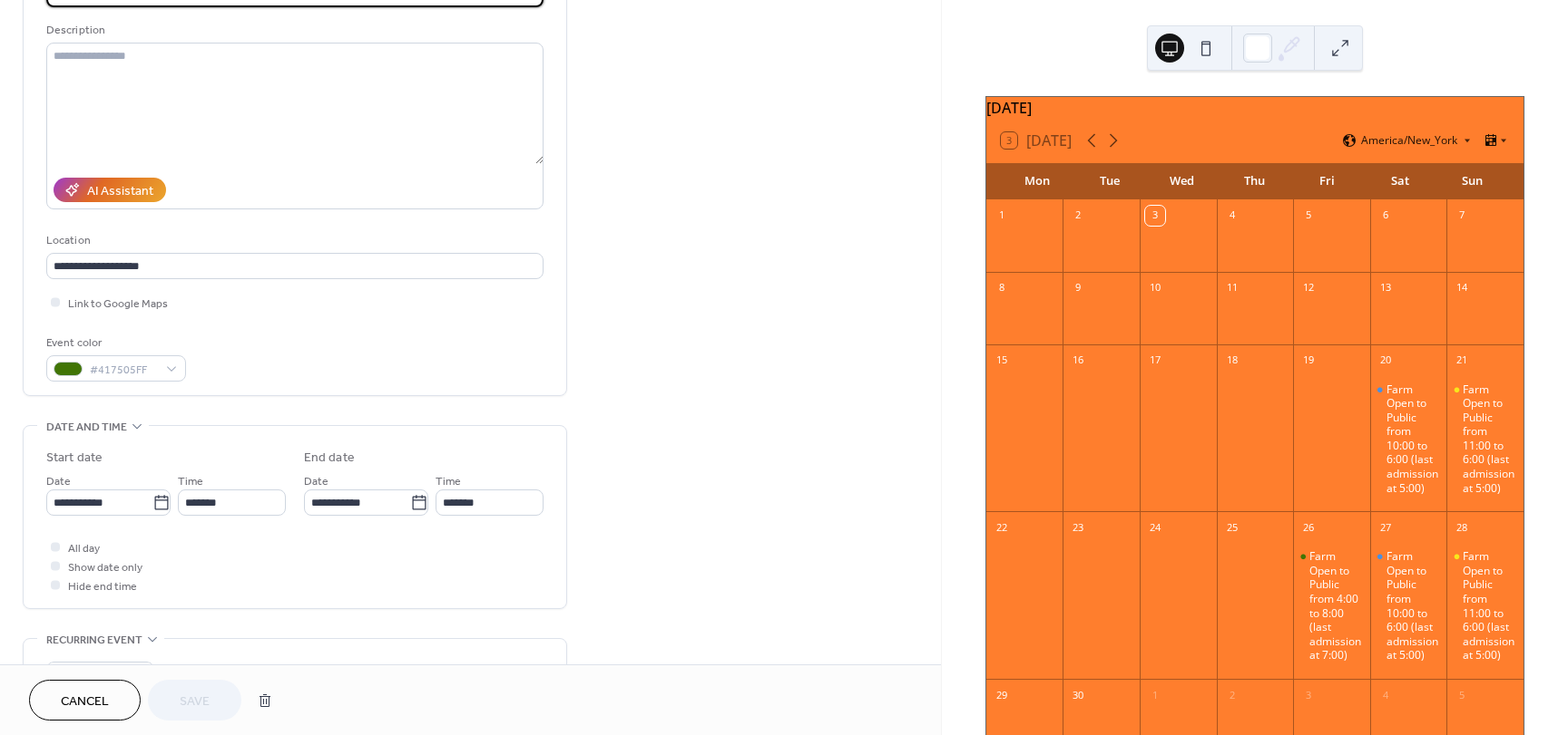
scroll to position [126, 0]
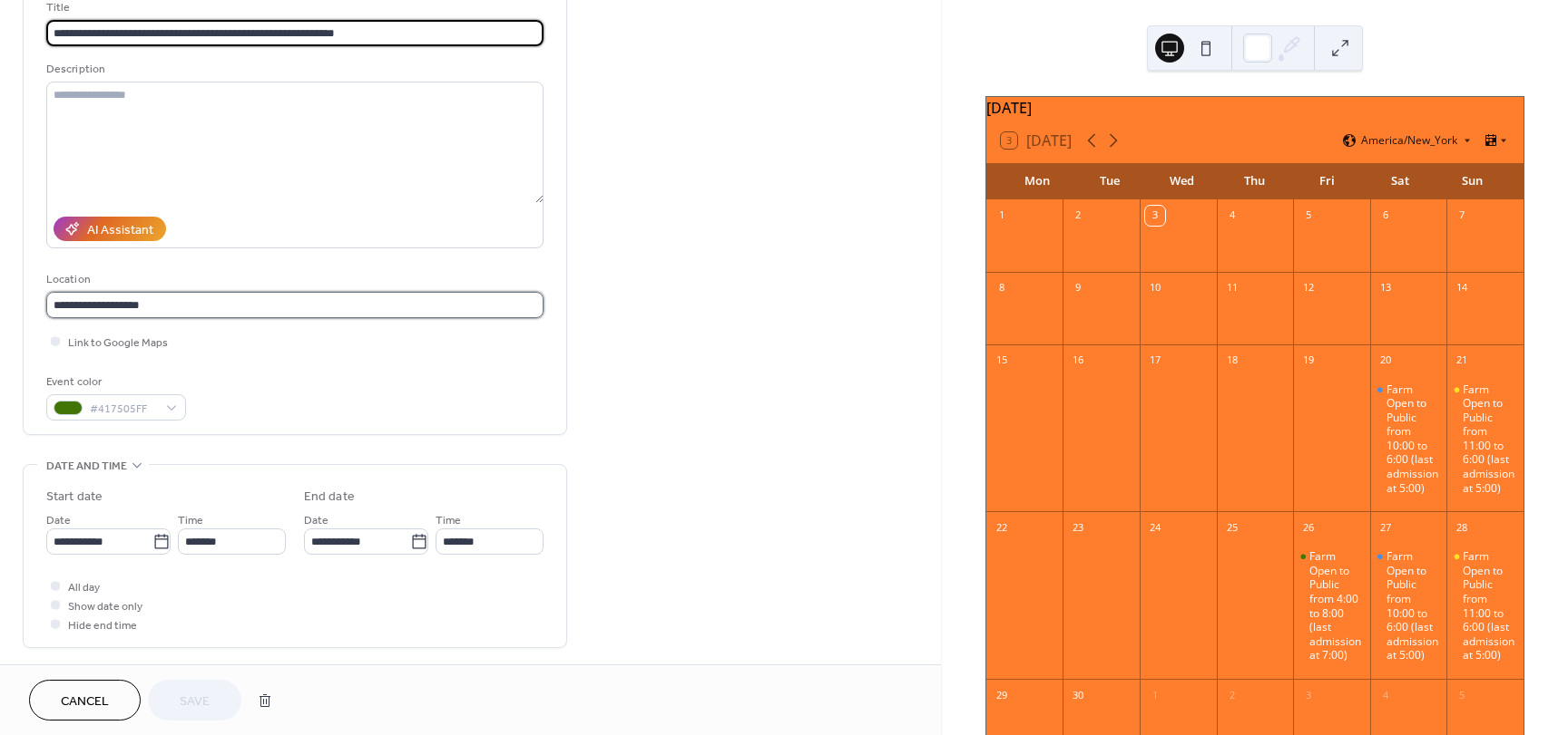
click at [232, 308] on input "**********" at bounding box center [295, 304] width 497 height 26
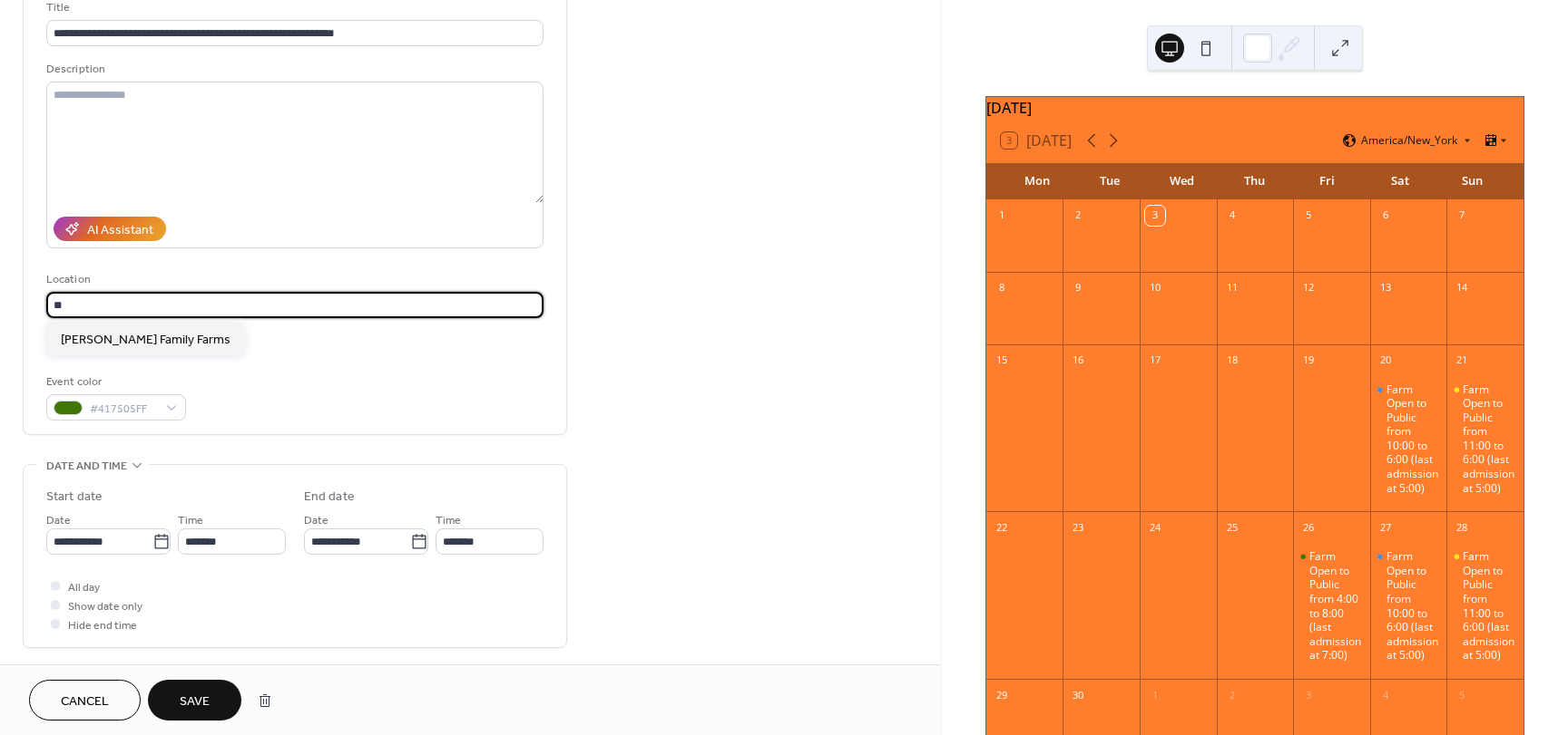
type input "*"
type input "**********"
click at [260, 380] on div "Event color #417505FF" at bounding box center [295, 396] width 497 height 48
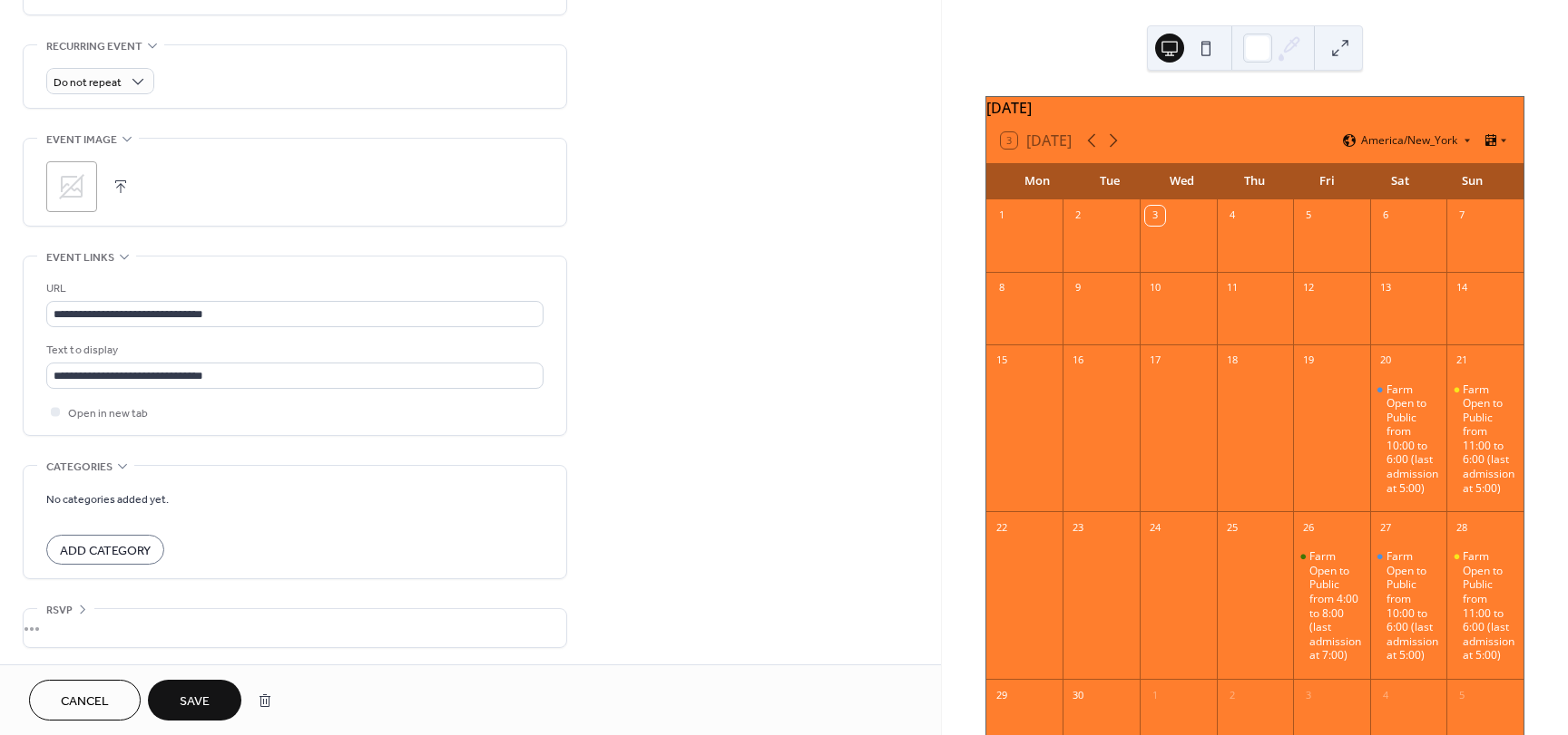
scroll to position [761, 0]
click at [182, 704] on span "Save" at bounding box center [195, 703] width 30 height 19
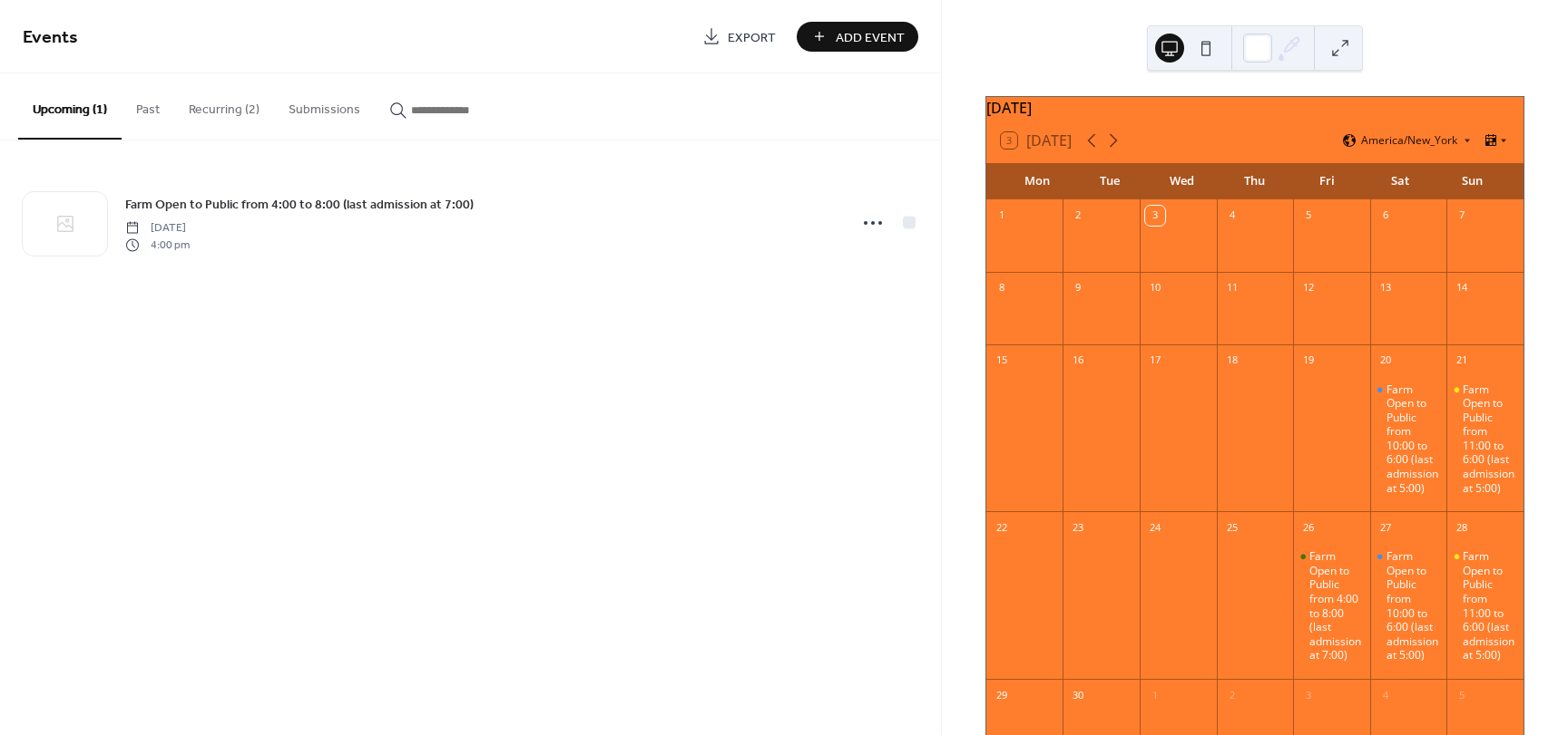
click at [225, 104] on button "Recurring (2)" at bounding box center [224, 106] width 100 height 64
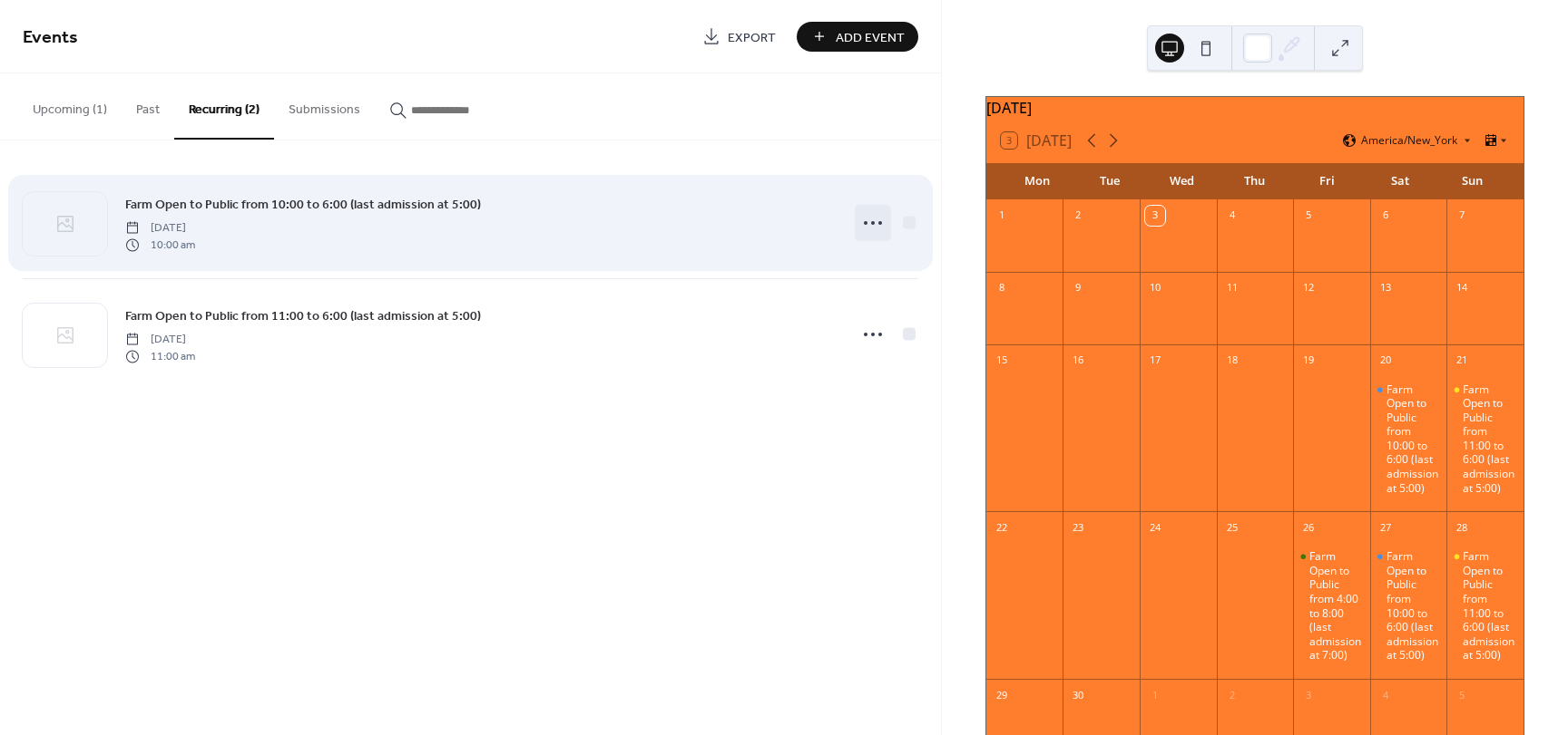
click at [873, 225] on icon at bounding box center [873, 224] width 29 height 29
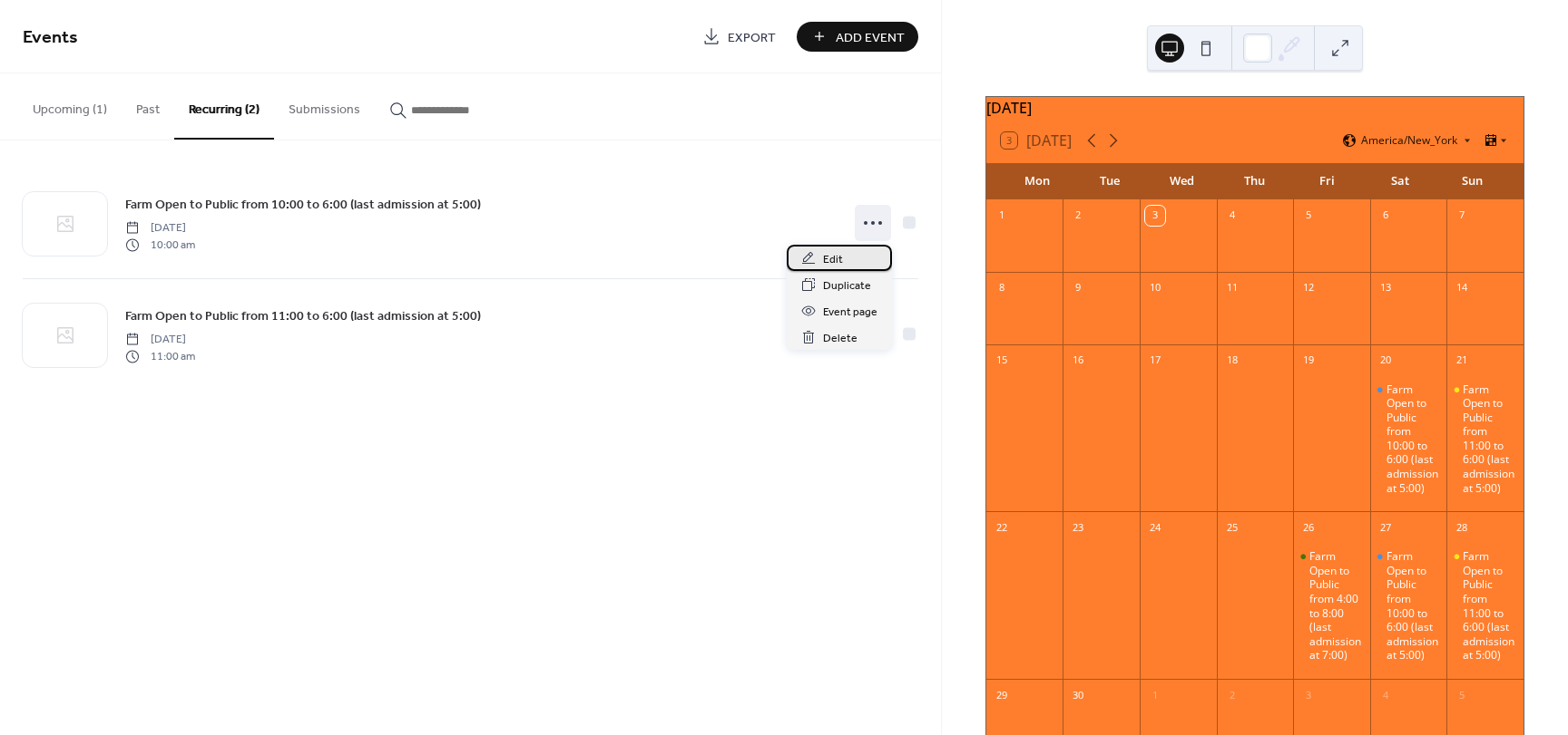
click at [844, 255] on div "Edit" at bounding box center [839, 258] width 105 height 26
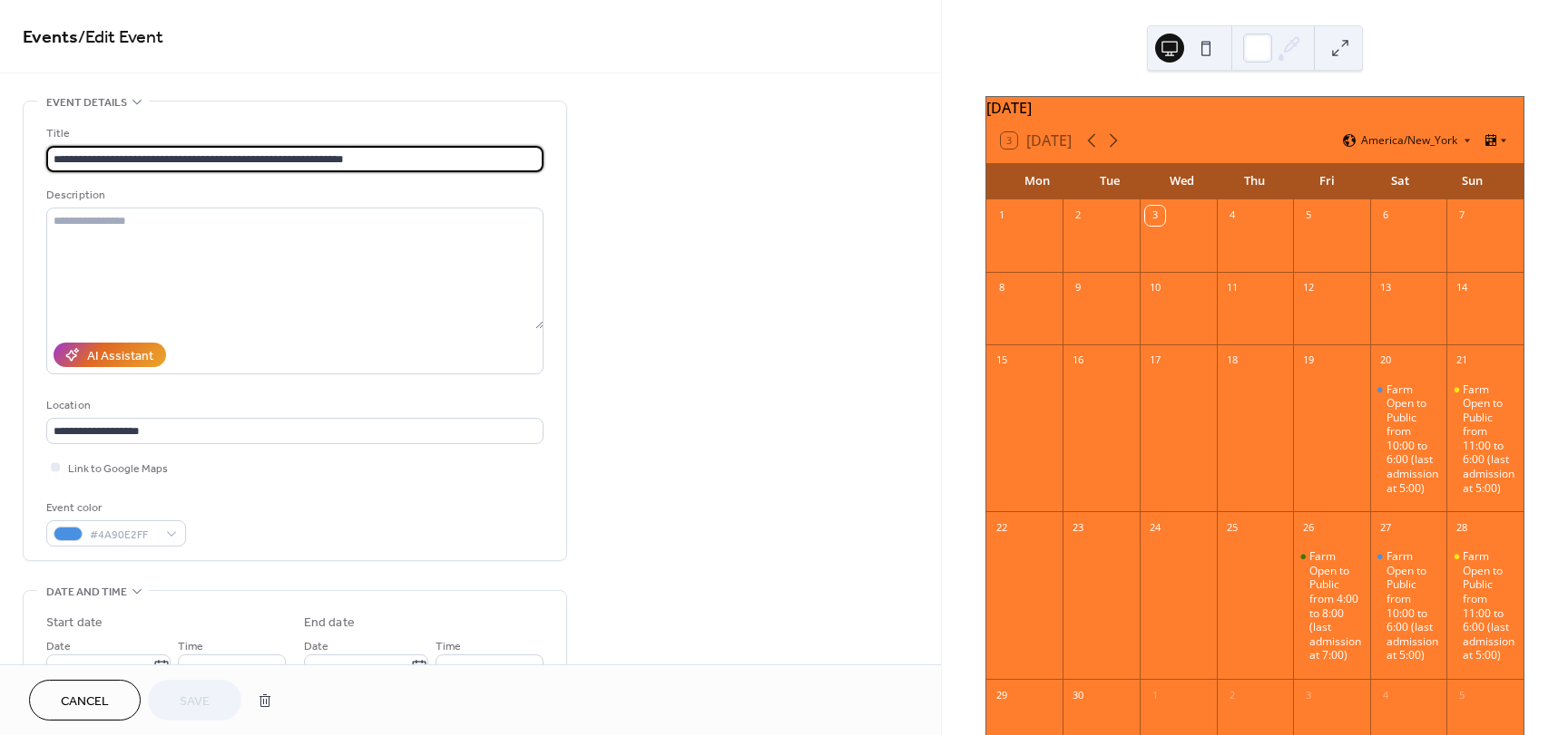
type input "**********"
click at [189, 432] on input "**********" at bounding box center [295, 431] width 497 height 26
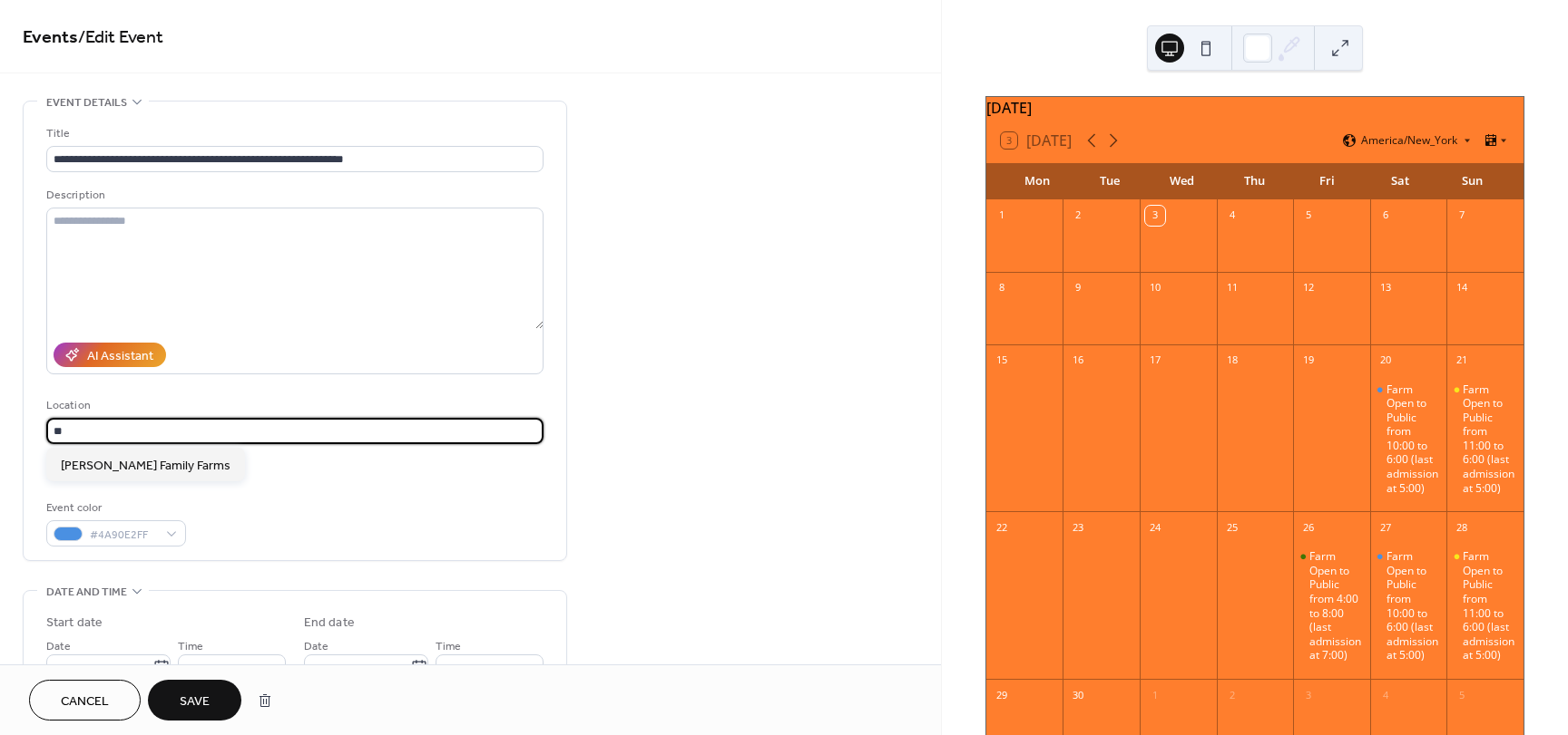
type input "*"
click at [175, 470] on span "1815 Mountain Church Road, Blue Ridge, VA 24064" at bounding box center [118, 467] width 115 height 19
type input "**********"
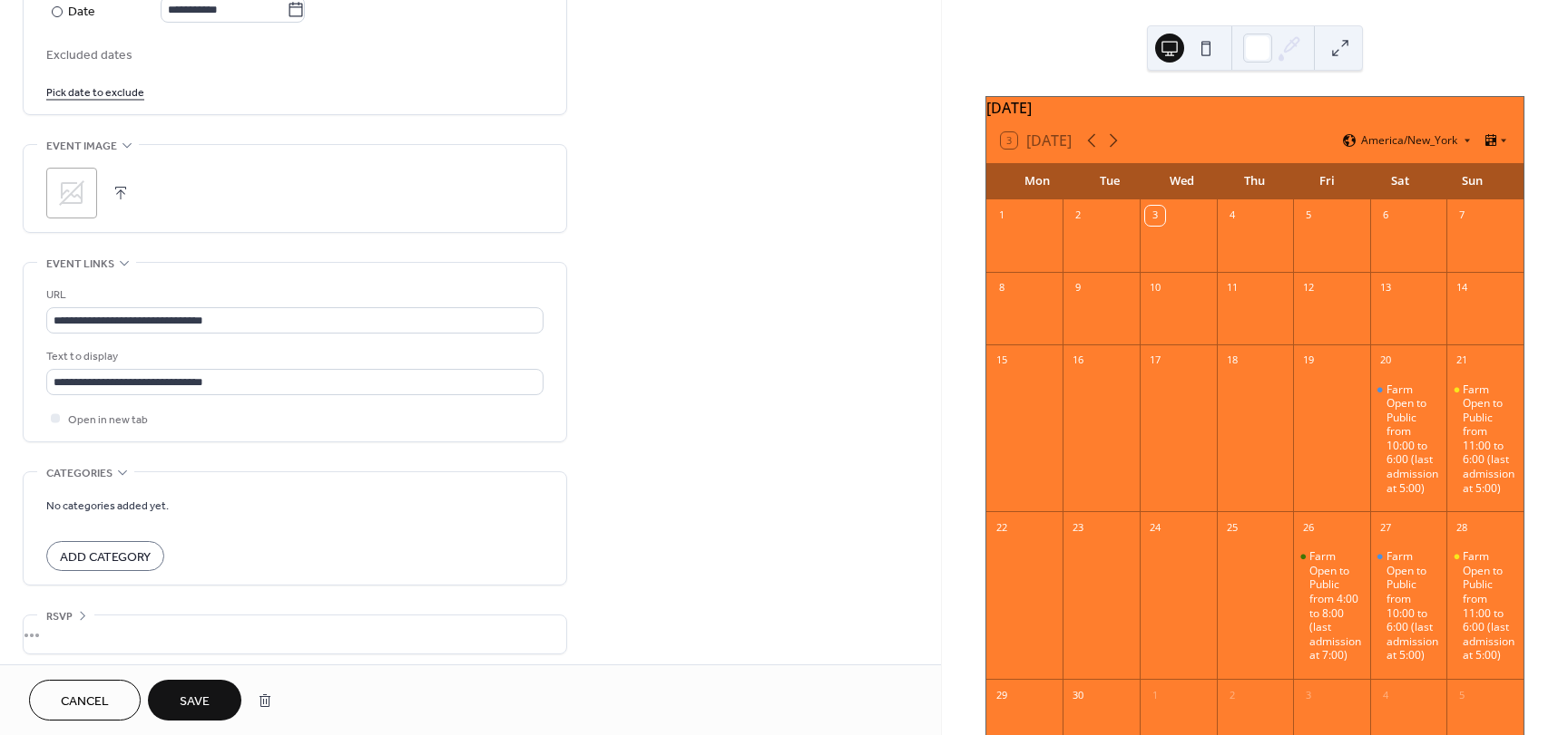
scroll to position [1077, 0]
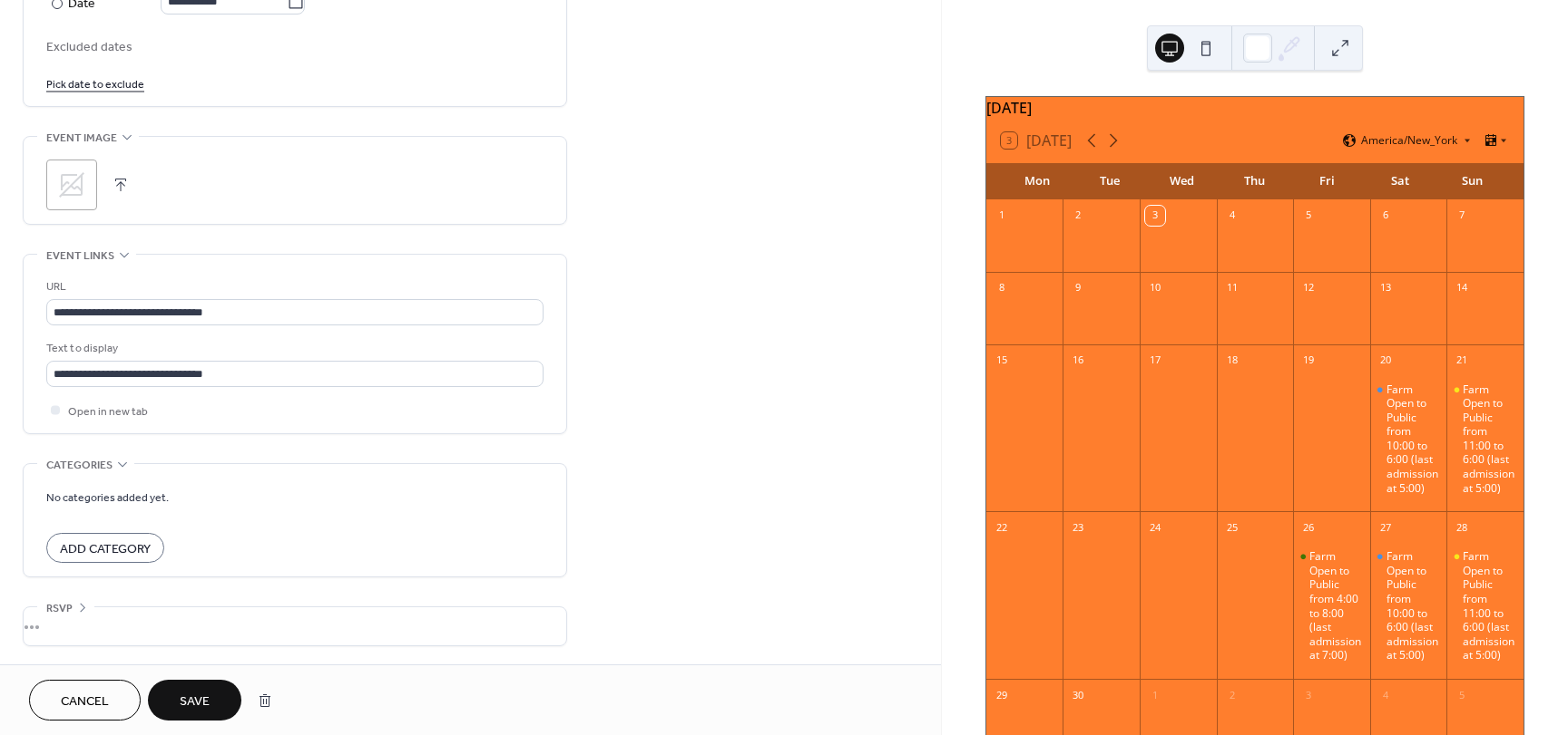
click at [195, 699] on span "Save" at bounding box center [195, 703] width 30 height 19
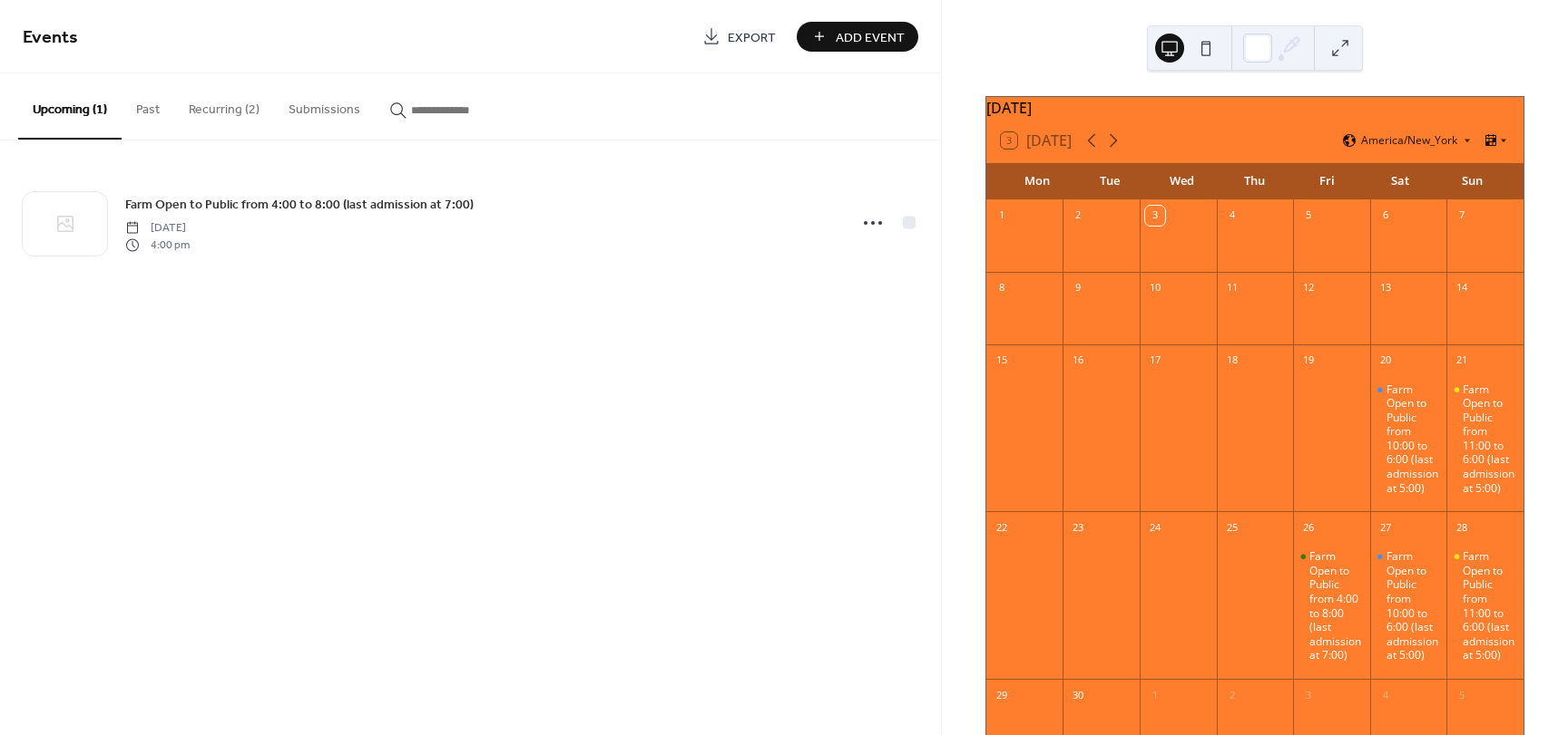
click at [237, 106] on button "Recurring (2)" at bounding box center [224, 106] width 100 height 64
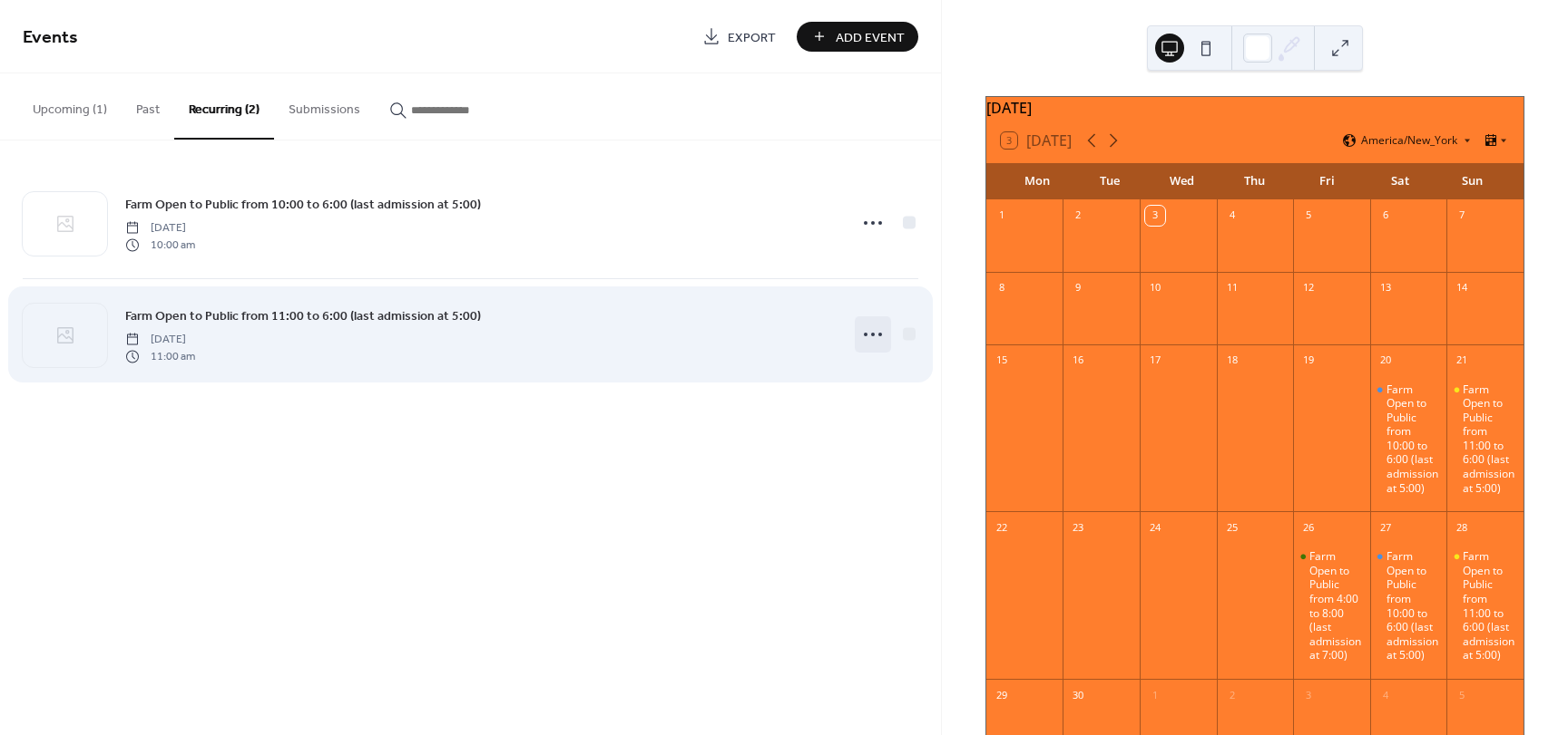
click at [869, 338] on icon at bounding box center [873, 334] width 29 height 29
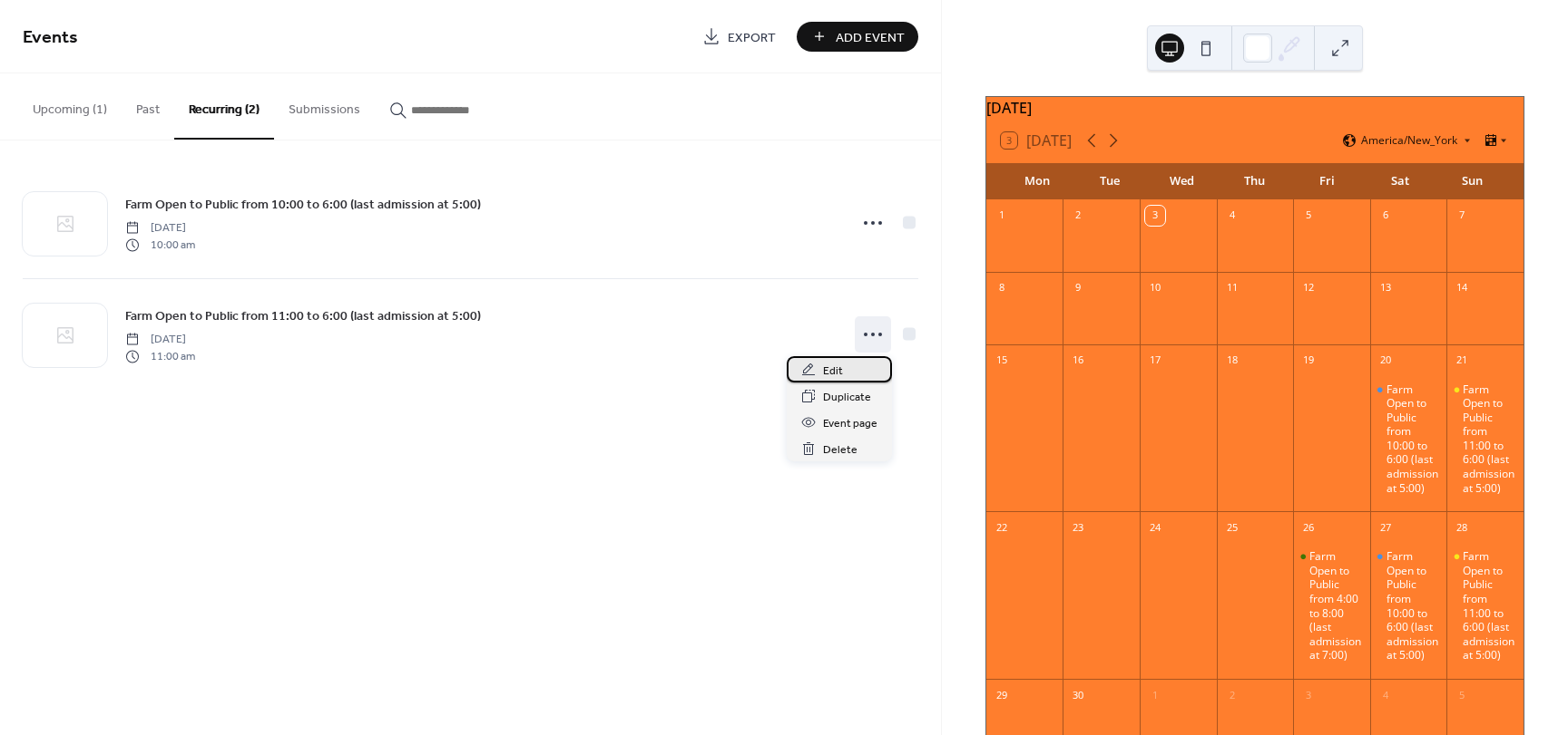
click at [859, 367] on div "Edit" at bounding box center [839, 369] width 105 height 26
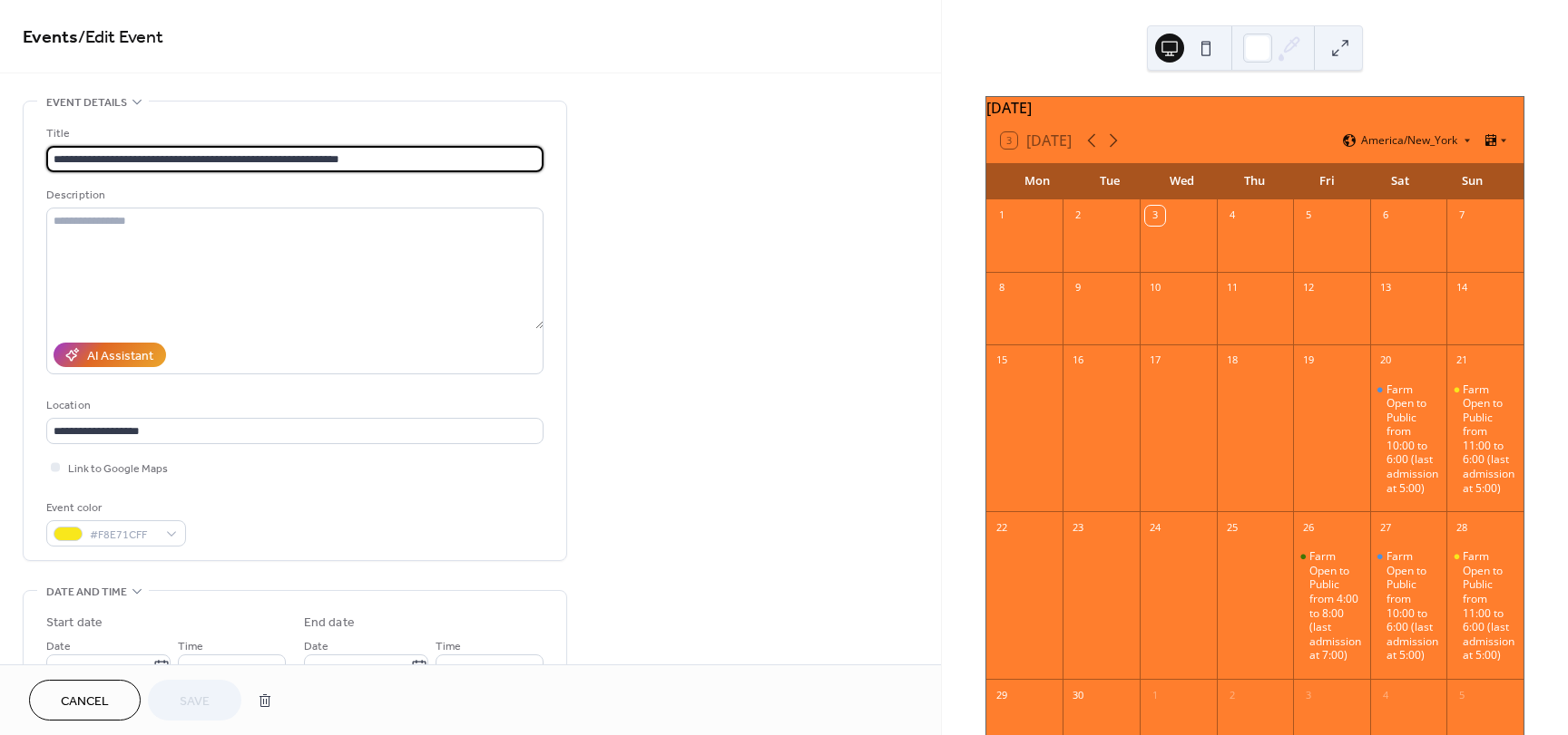
type input "**********"
click at [200, 427] on input "**********" at bounding box center [295, 431] width 497 height 26
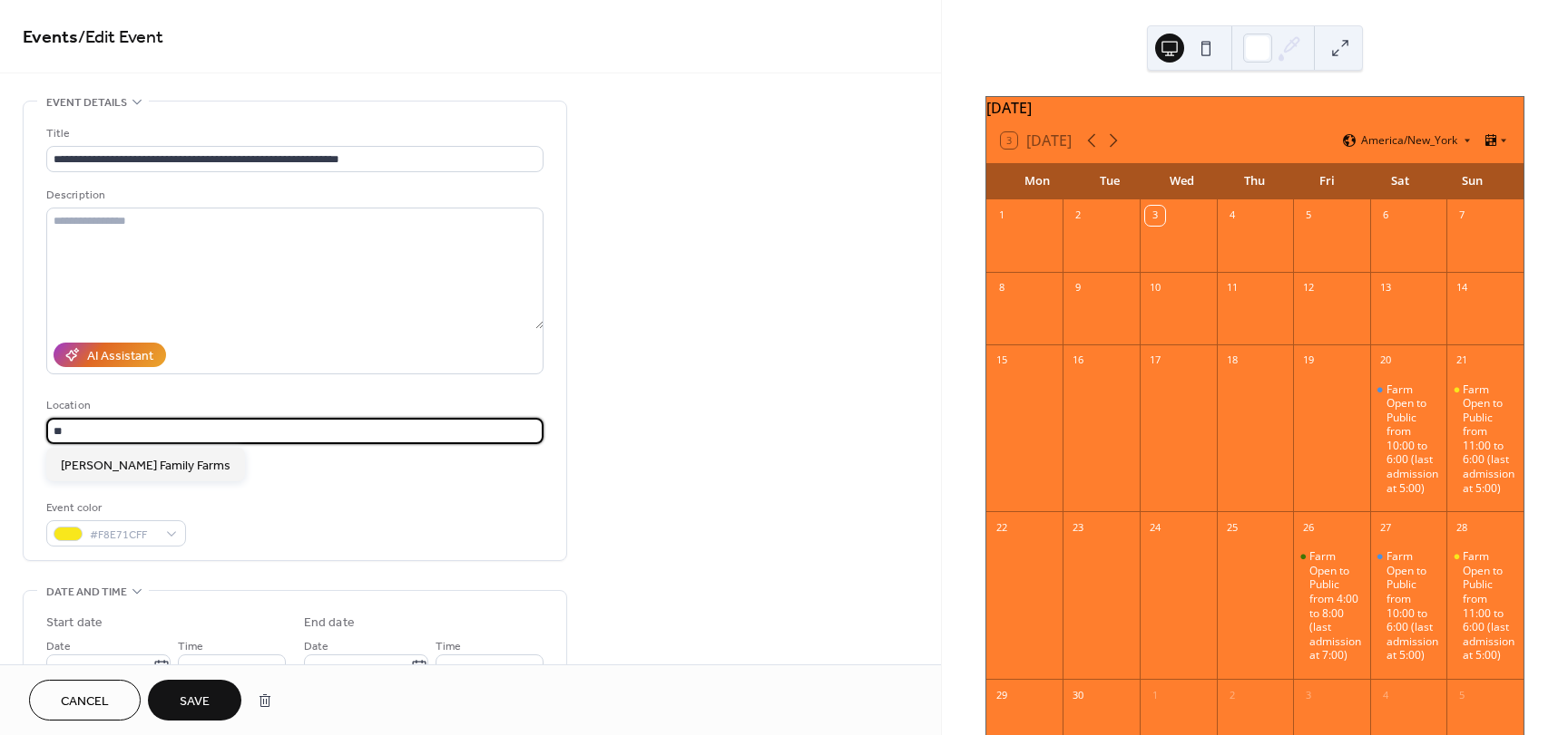
type input "*"
click at [175, 475] on span "1815 Mountain Church Road, Blue Ridge, VA 24064" at bounding box center [118, 467] width 115 height 19
type input "**********"
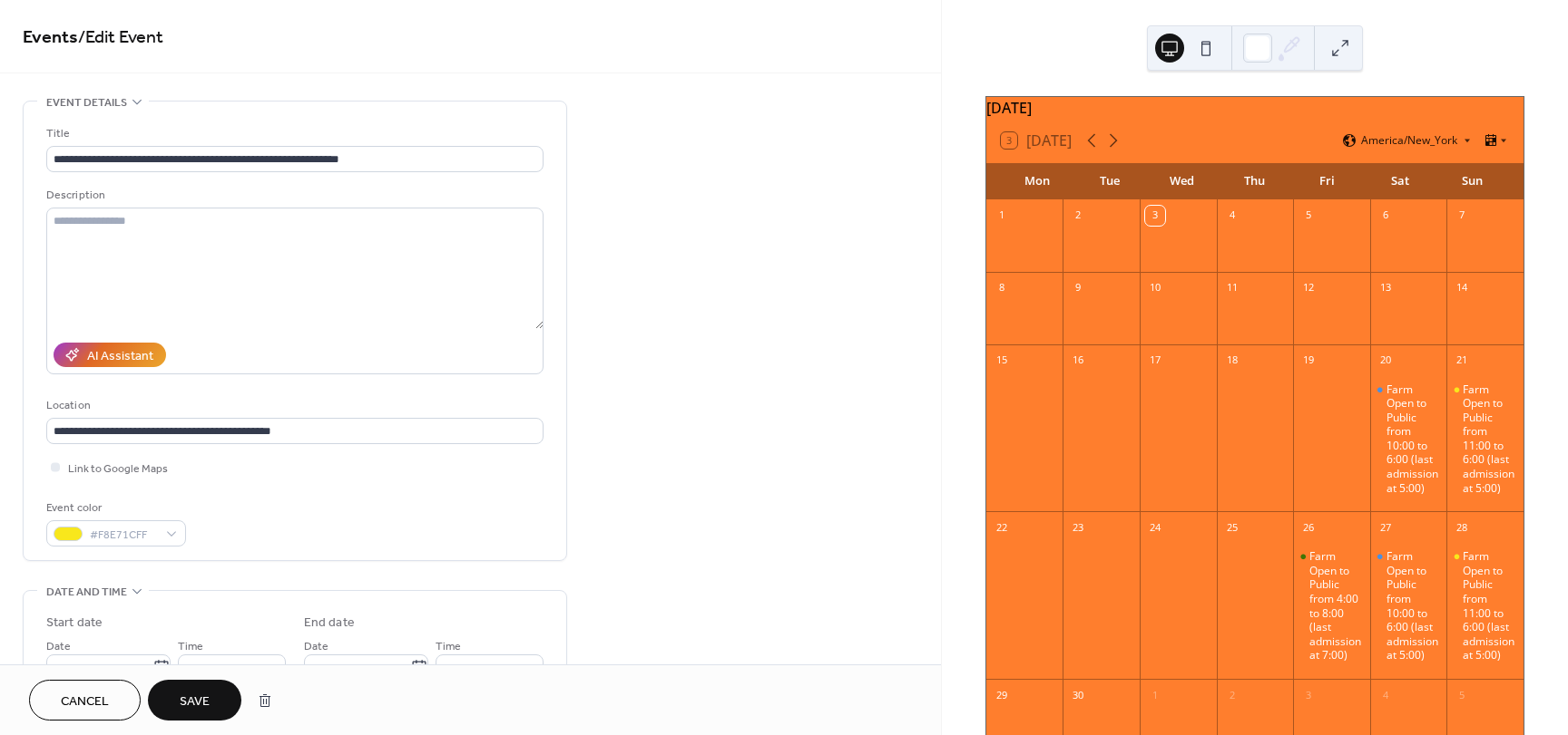
click at [194, 709] on span "Save" at bounding box center [195, 703] width 30 height 19
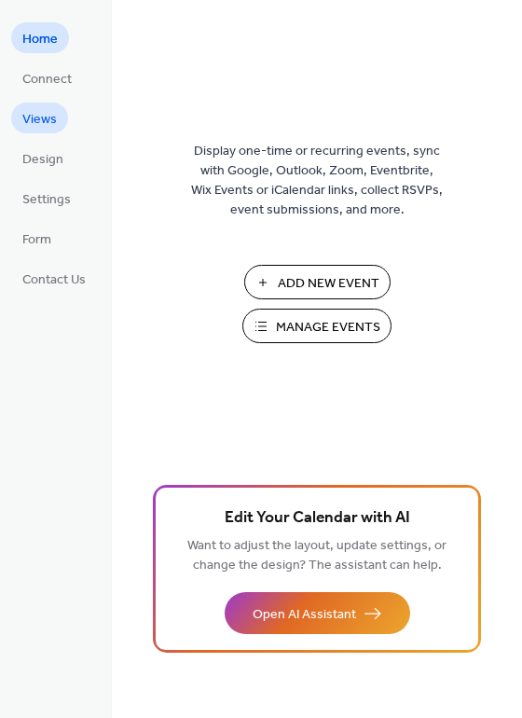
click at [49, 110] on span "Views" at bounding box center [39, 120] width 35 height 20
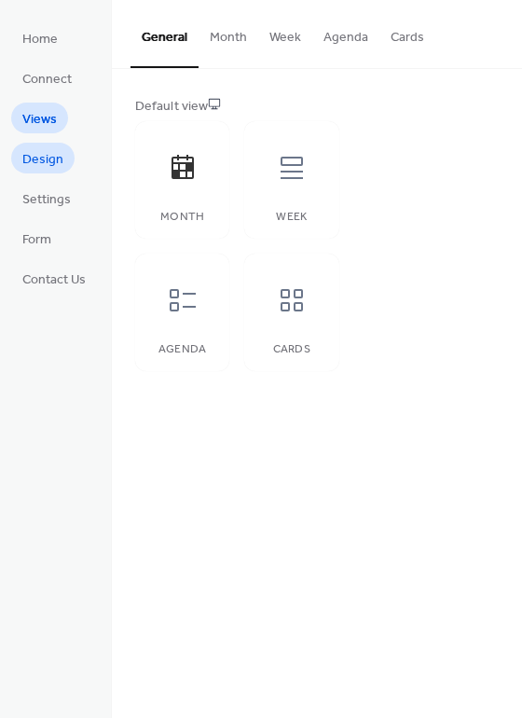
click at [46, 155] on span "Design" at bounding box center [42, 160] width 41 height 20
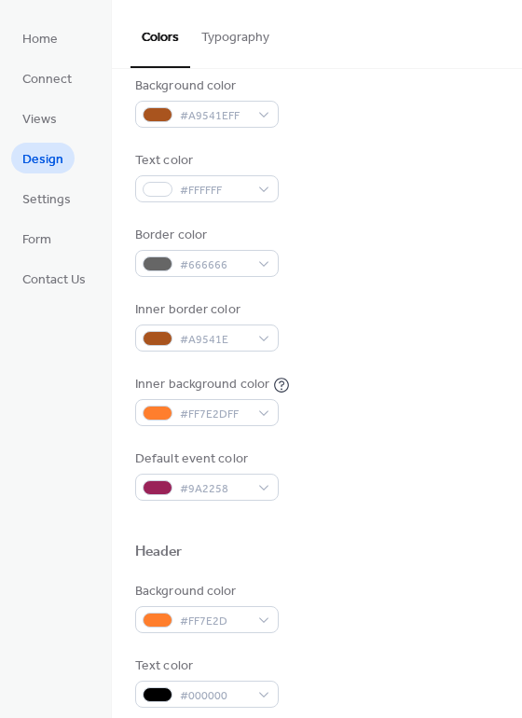
scroll to position [187, 0]
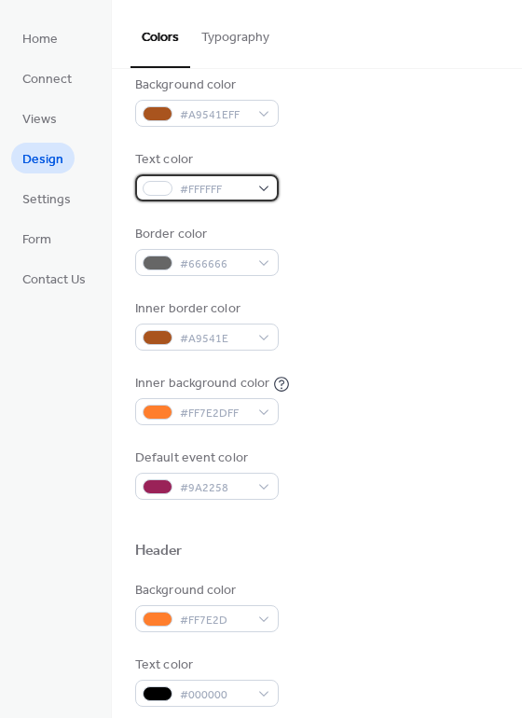
click at [263, 191] on div "#FFFFFF" at bounding box center [207, 187] width 144 height 27
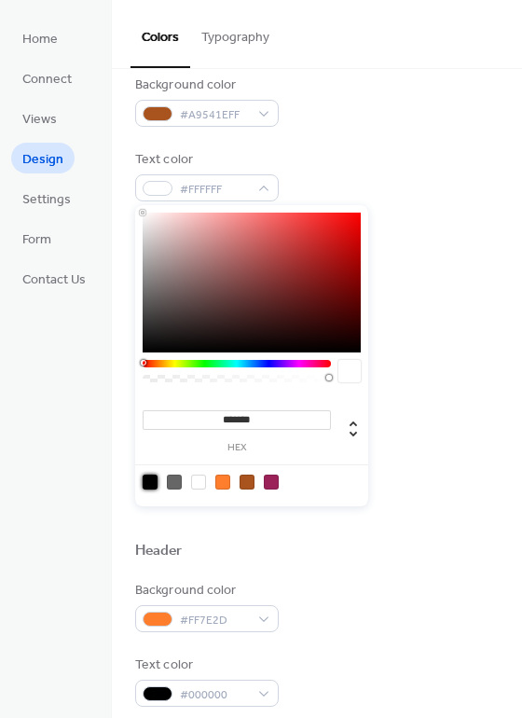
click at [146, 484] on div at bounding box center [150, 482] width 15 height 15
type input "*******"
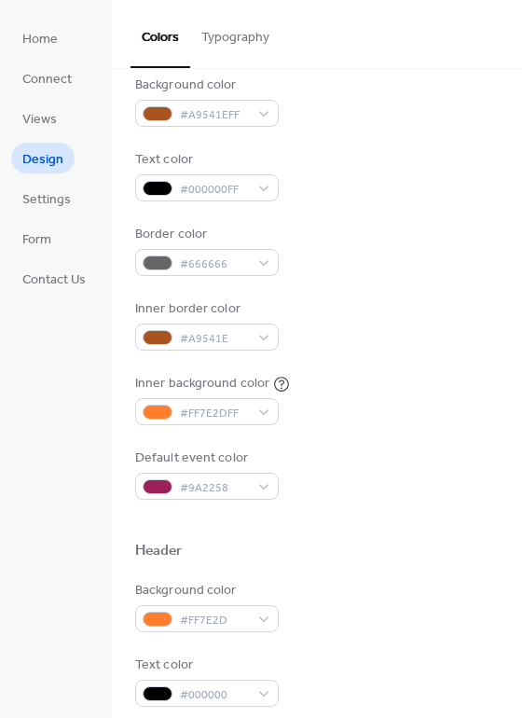
click at [414, 493] on div "Default event color #9A2258" at bounding box center [317, 474] width 364 height 51
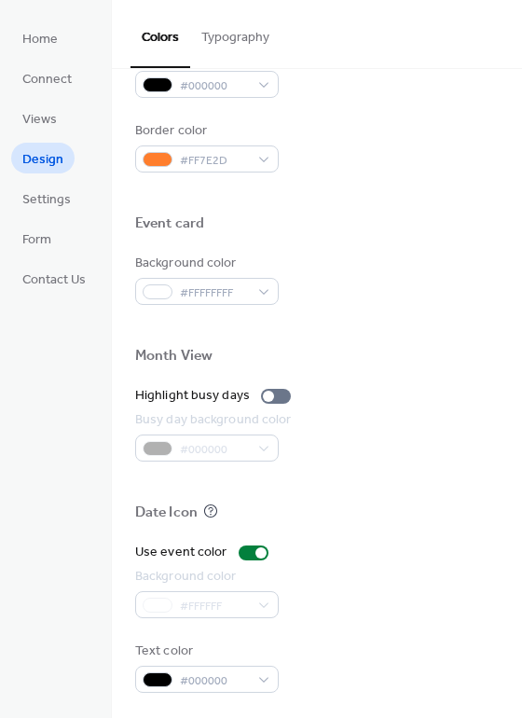
scroll to position [798, 0]
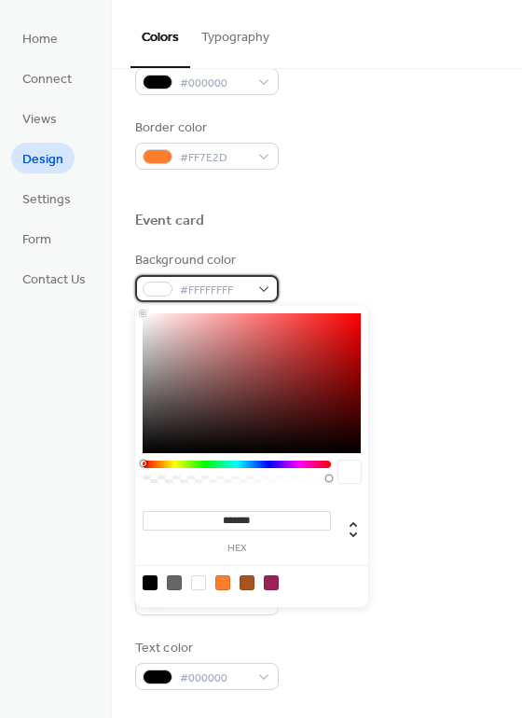
click at [263, 285] on div "#FFFFFFFF" at bounding box center [207, 288] width 144 height 27
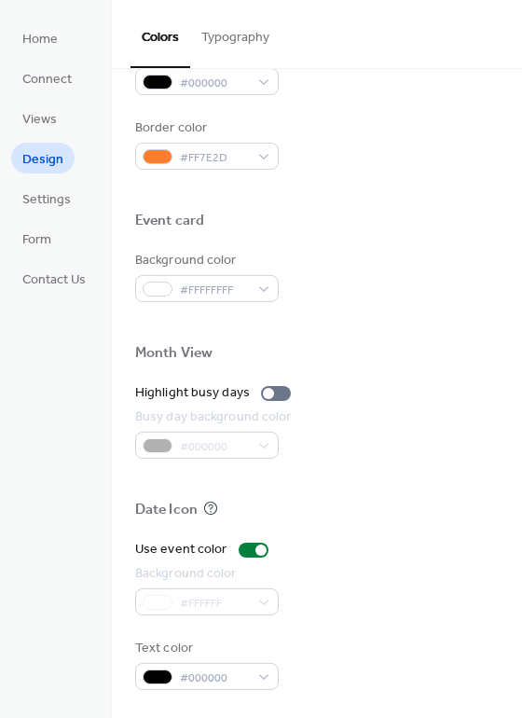
click at [196, 603] on div "#FFFFFF" at bounding box center [207, 602] width 144 height 27
click at [187, 601] on div "#FFFFFF" at bounding box center [207, 602] width 144 height 27
click at [239, 548] on div at bounding box center [254, 550] width 30 height 15
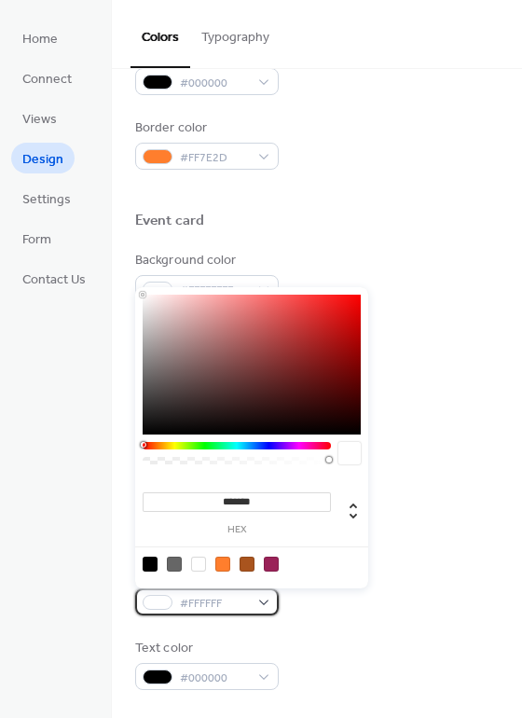
click at [263, 599] on div "#FFFFFF" at bounding box center [207, 602] width 144 height 27
click at [248, 562] on div at bounding box center [247, 564] width 15 height 15
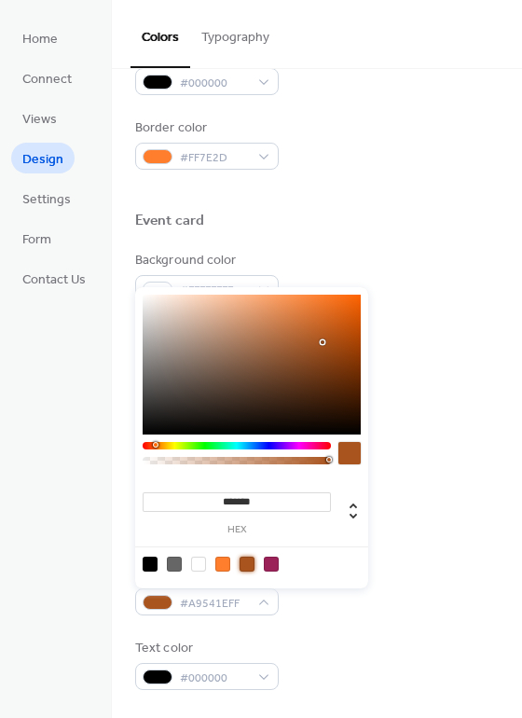
type input "***"
drag, startPoint x: 328, startPoint y: 459, endPoint x: 220, endPoint y: 460, distance: 108.2
click at [220, 460] on div at bounding box center [221, 460] width 6 height 6
type input "**********"
drag, startPoint x: 220, startPoint y: 460, endPoint x: 261, endPoint y: 464, distance: 41.2
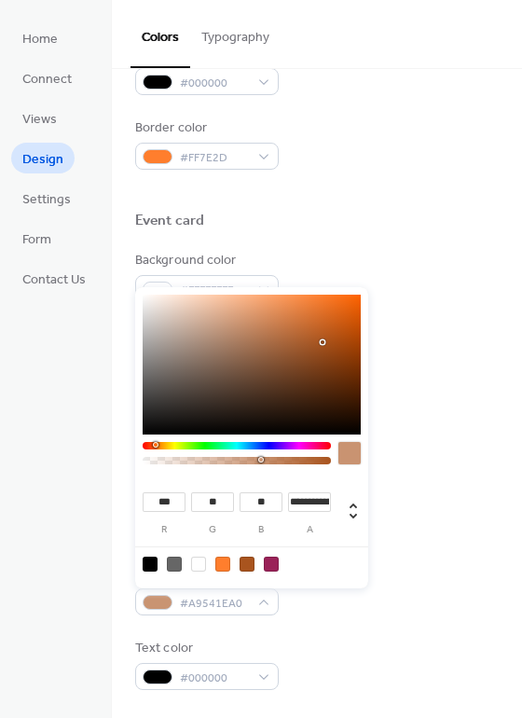
click at [261, 464] on div at bounding box center [237, 460] width 183 height 7
click at [351, 450] on div at bounding box center [350, 453] width 22 height 22
click at [403, 445] on div "Busy day background color #000000" at bounding box center [317, 433] width 364 height 51
